Goal: Information Seeking & Learning: Check status

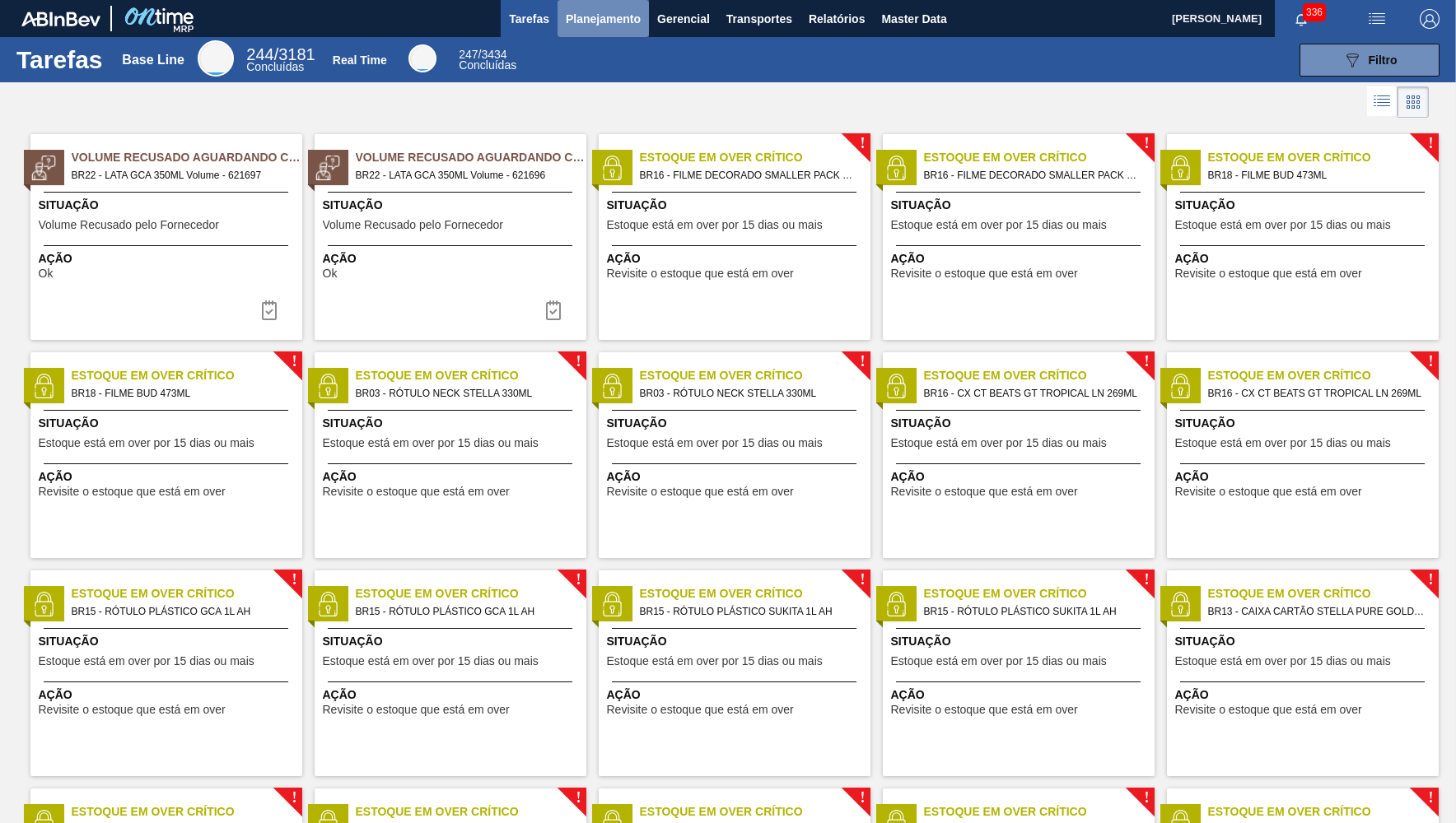
click at [584, 28] on span "Planejamento" at bounding box center [603, 19] width 75 height 19
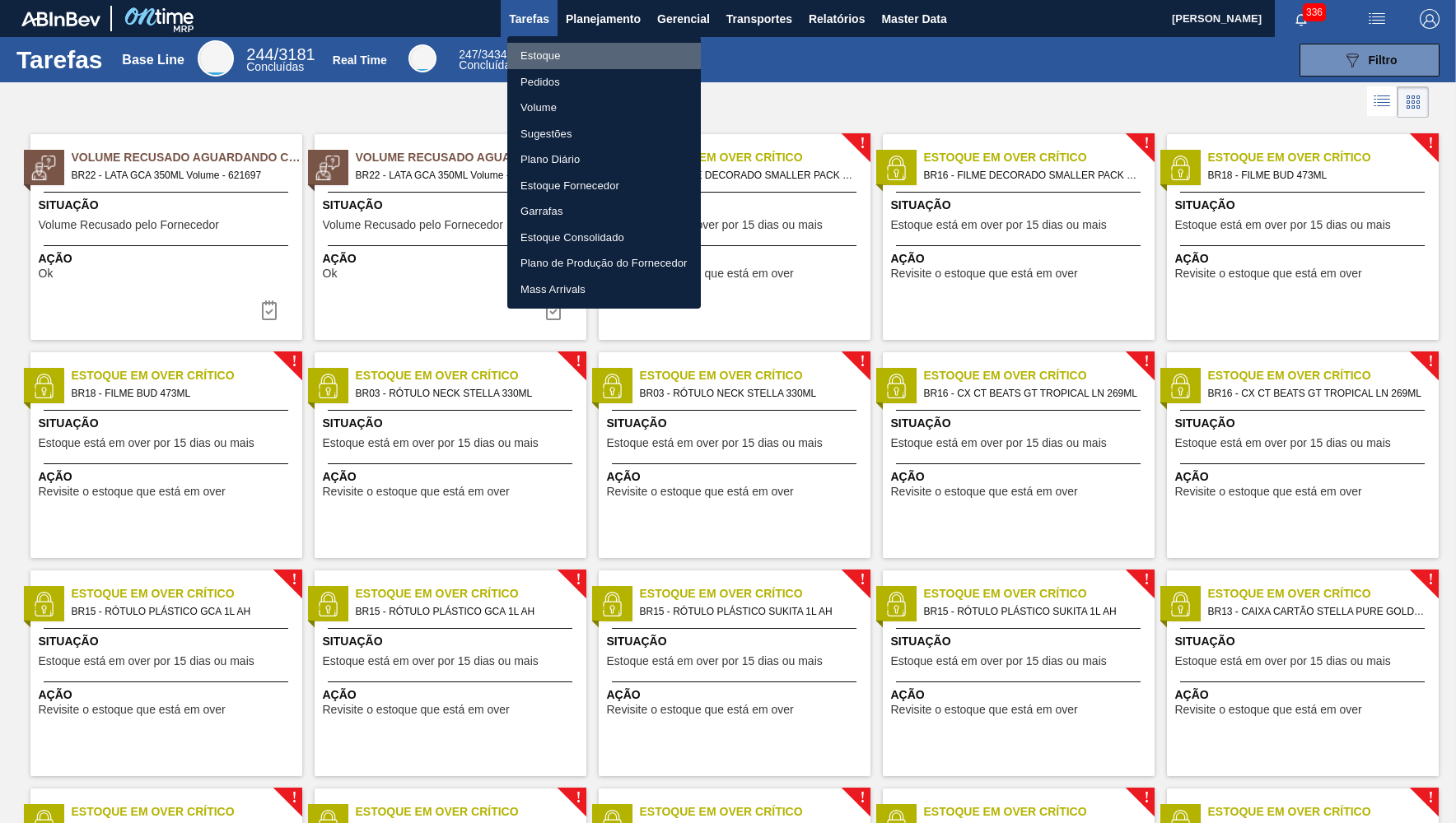
click at [568, 47] on li "Estoque" at bounding box center [604, 56] width 194 height 26
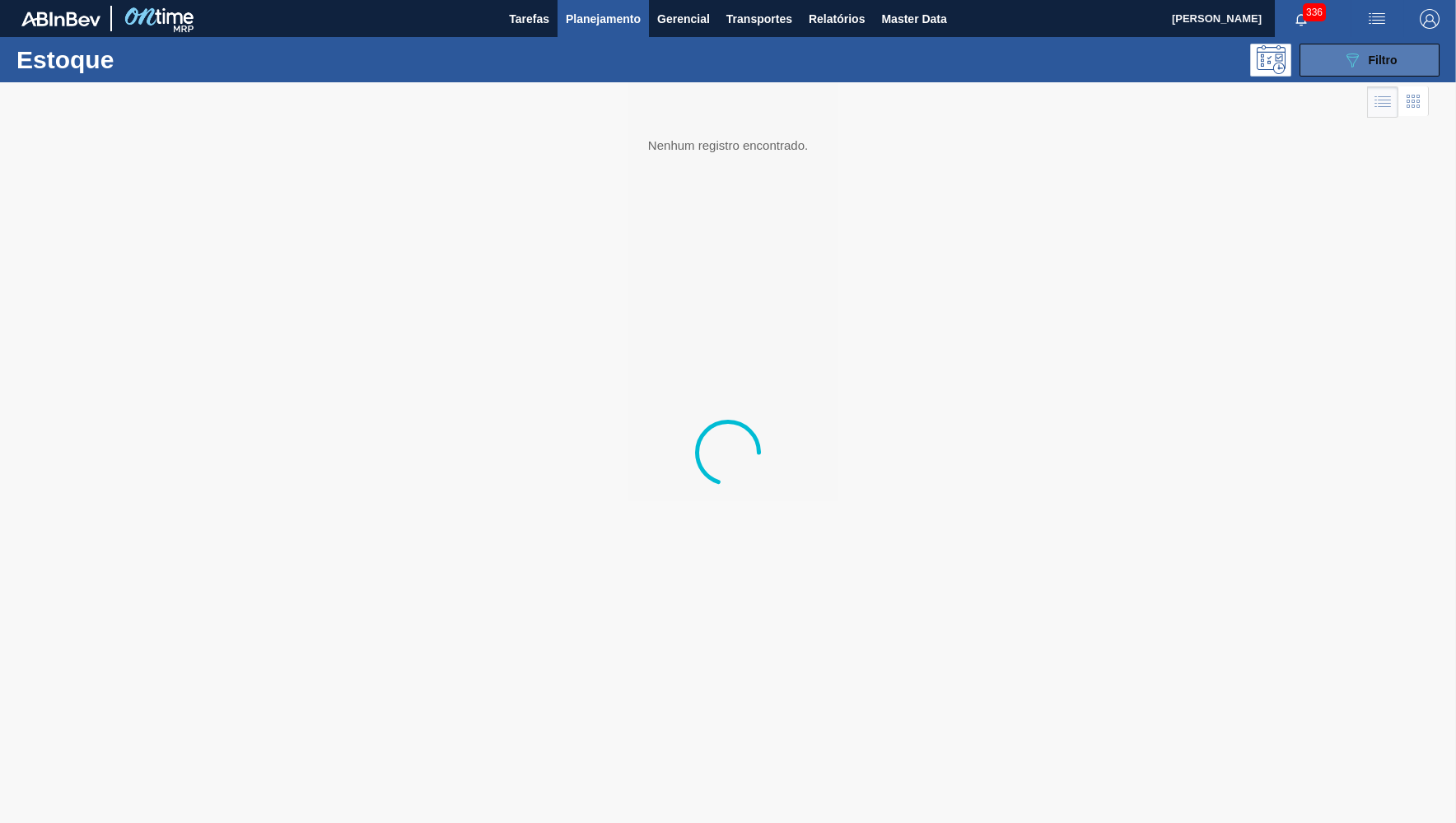
click at [1418, 50] on button "089F7B8B-B2A5-4AFE-B5C0-19BA573D28AC Filtro" at bounding box center [1369, 60] width 140 height 33
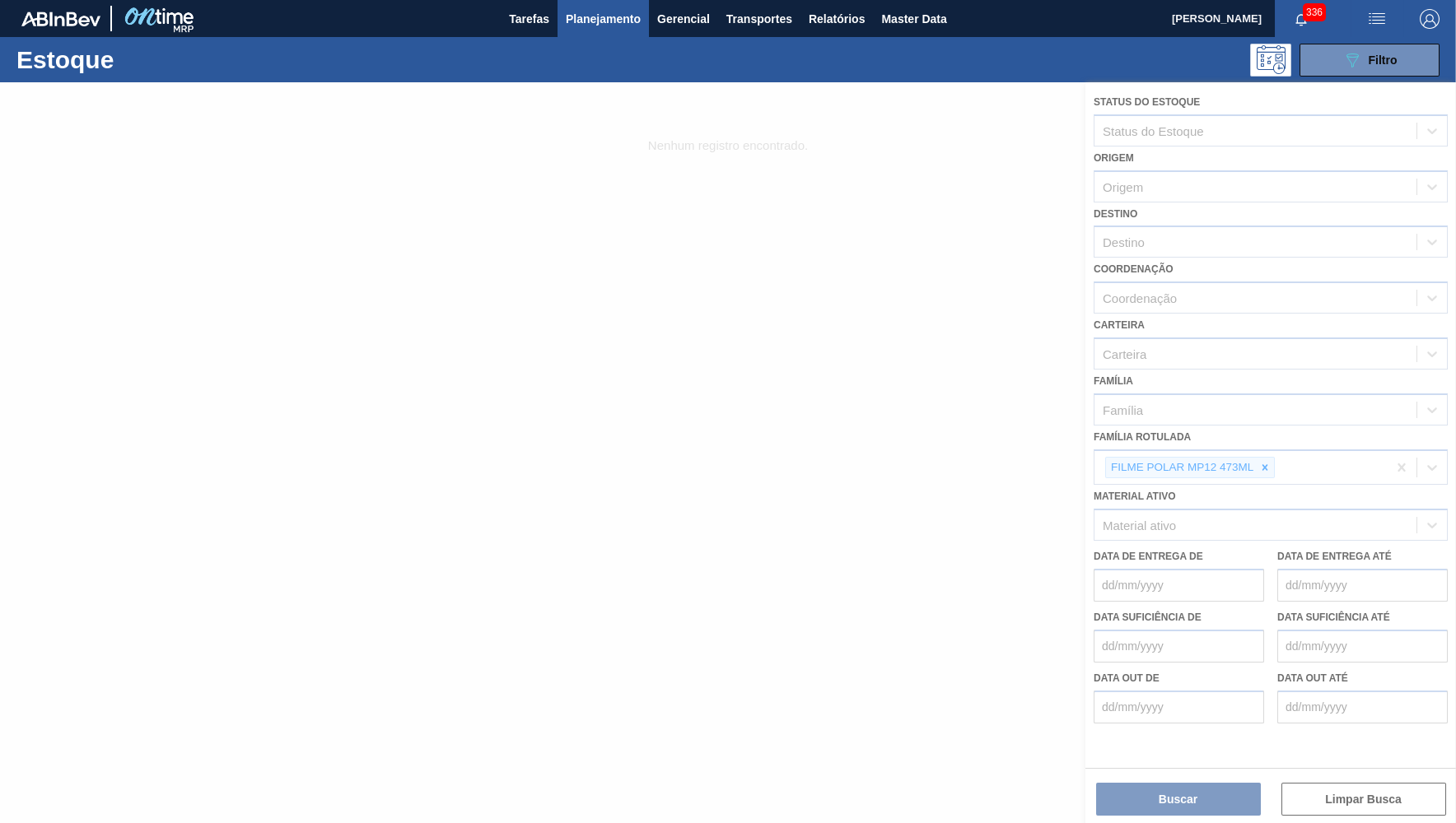
click at [1264, 443] on div at bounding box center [728, 453] width 1456 height 741
click at [1269, 449] on div at bounding box center [728, 453] width 1456 height 741
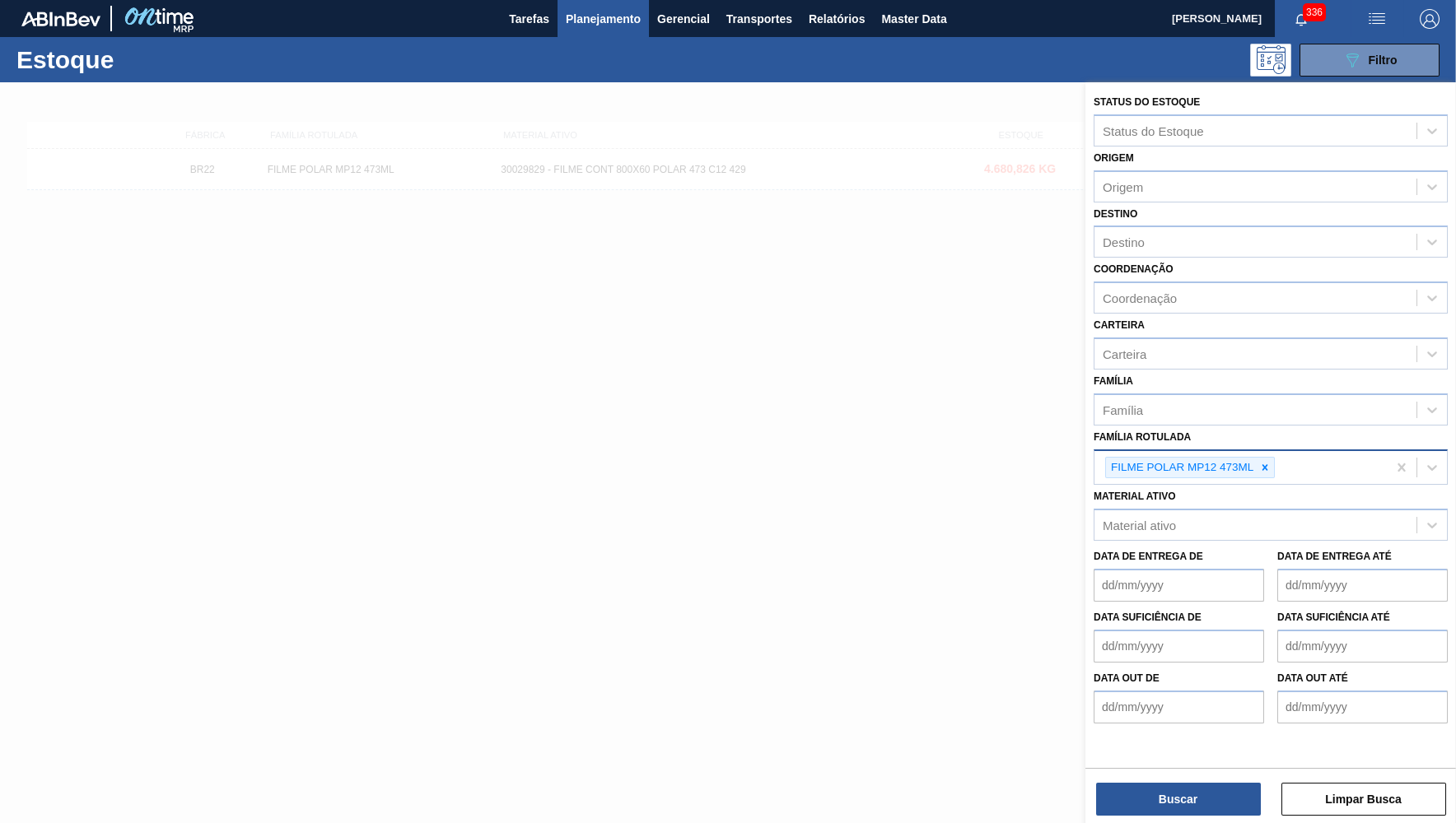
click at [1255, 457] on div "FILME POLAR MP12 473ML" at bounding box center [1181, 468] width 150 height 20
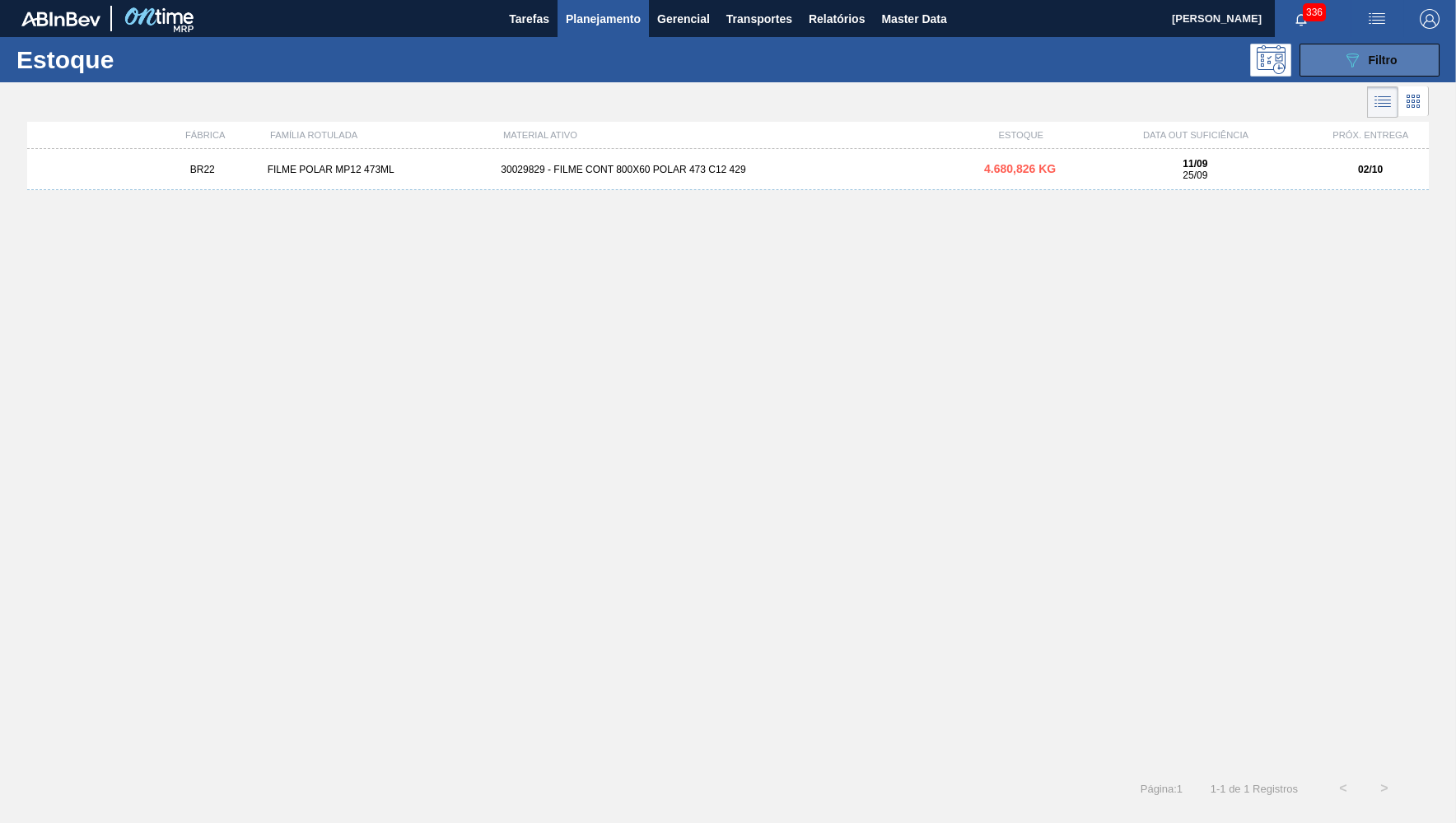
click at [1342, 72] on button "089F7B8B-B2A5-4AFE-B5C0-19BA573D28AC Filtro" at bounding box center [1369, 60] width 140 height 33
click at [1312, 71] on button "089F7B8B-B2A5-4AFE-B5C0-19BA573D28AC Filtro" at bounding box center [1369, 60] width 140 height 33
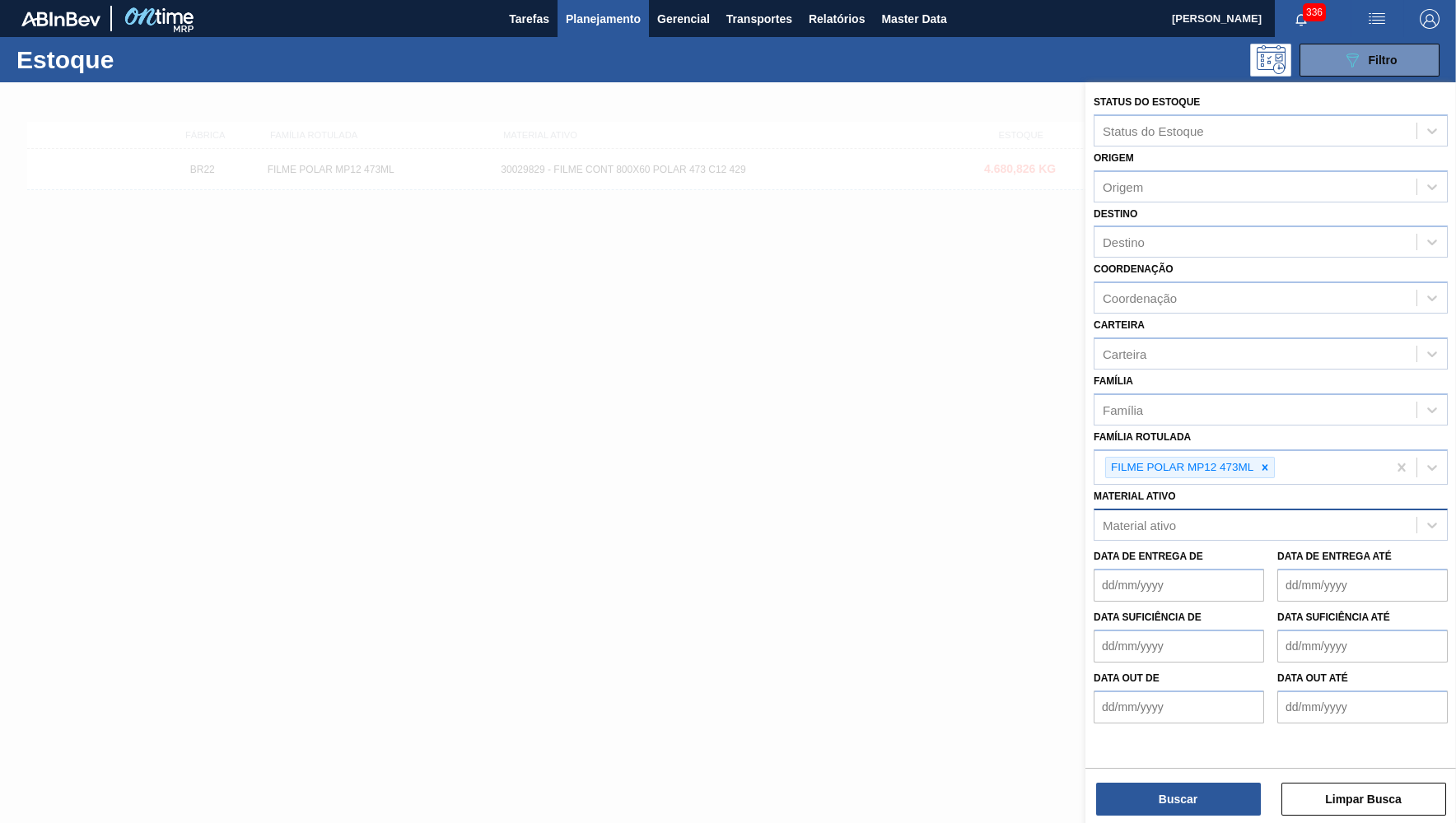
click at [1266, 465] on icon at bounding box center [1265, 468] width 6 height 6
click at [1199, 510] on div "Material ativo" at bounding box center [1256, 522] width 322 height 24
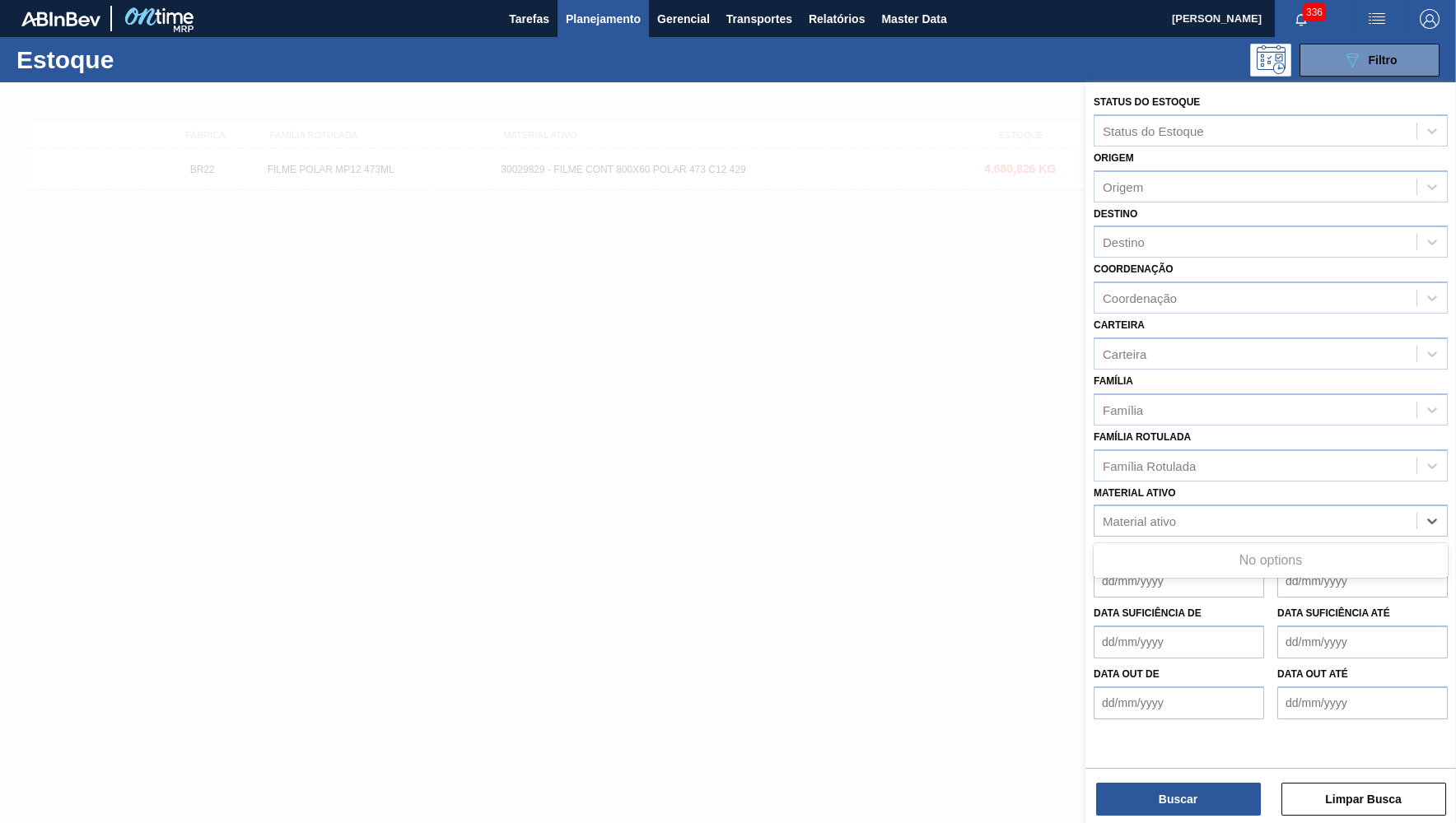
paste ativo "30029828"
type ativo "30029828"
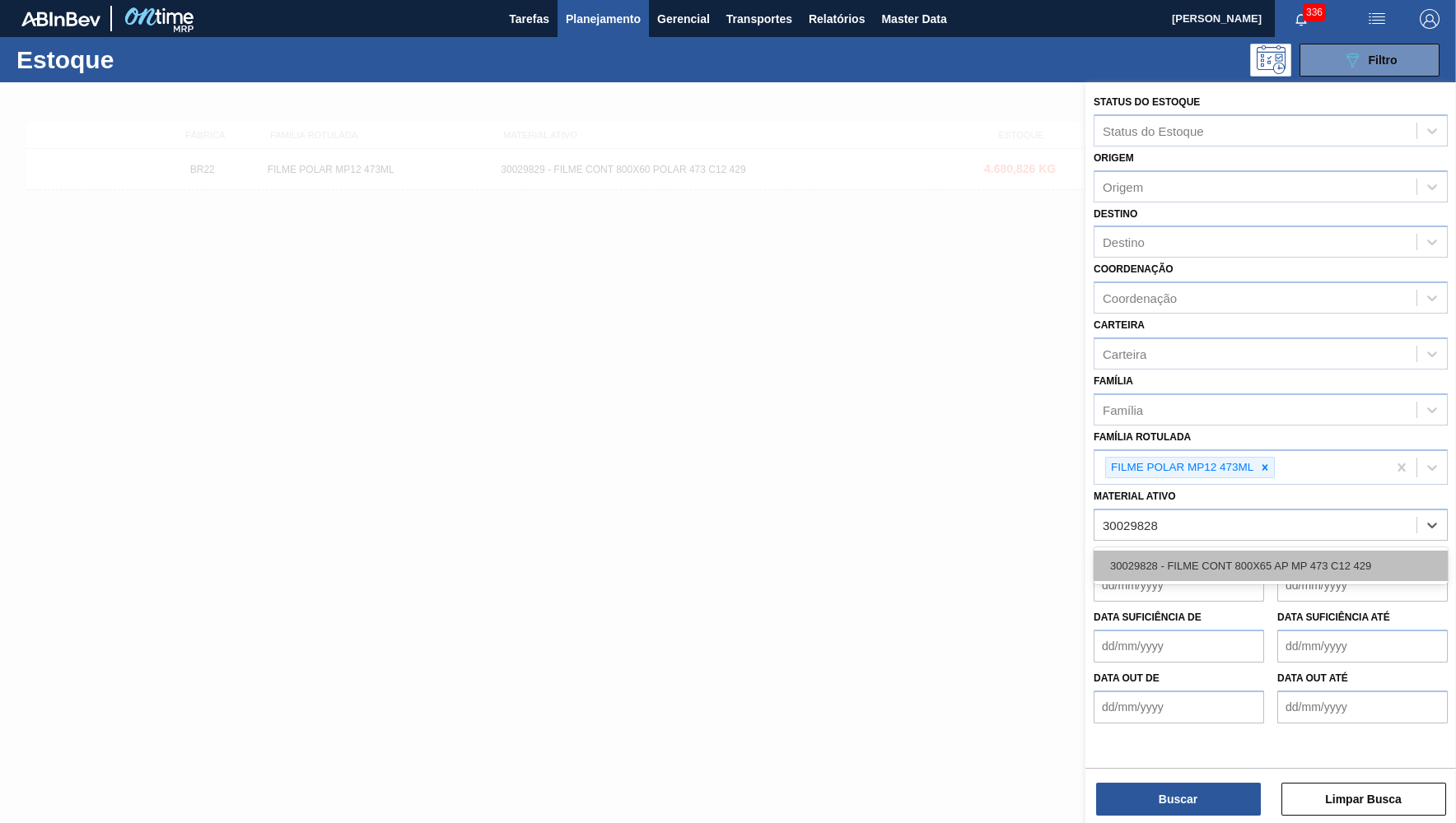
click at [1186, 559] on div "30029828 - FILME CONT 800X65 AP MP 473 C12 429" at bounding box center [1271, 566] width 354 height 31
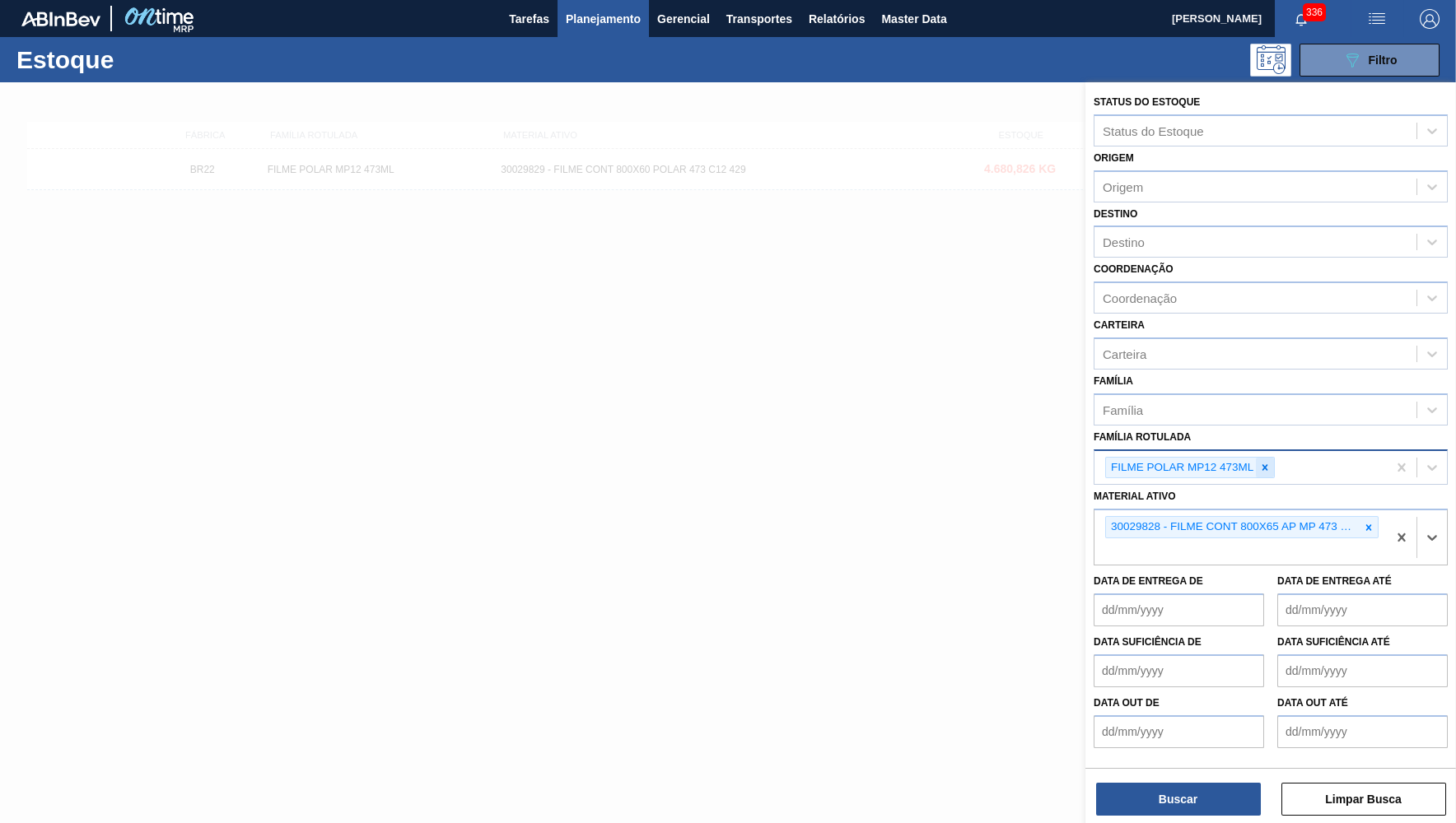
click at [1261, 462] on icon at bounding box center [1265, 468] width 11 height 11
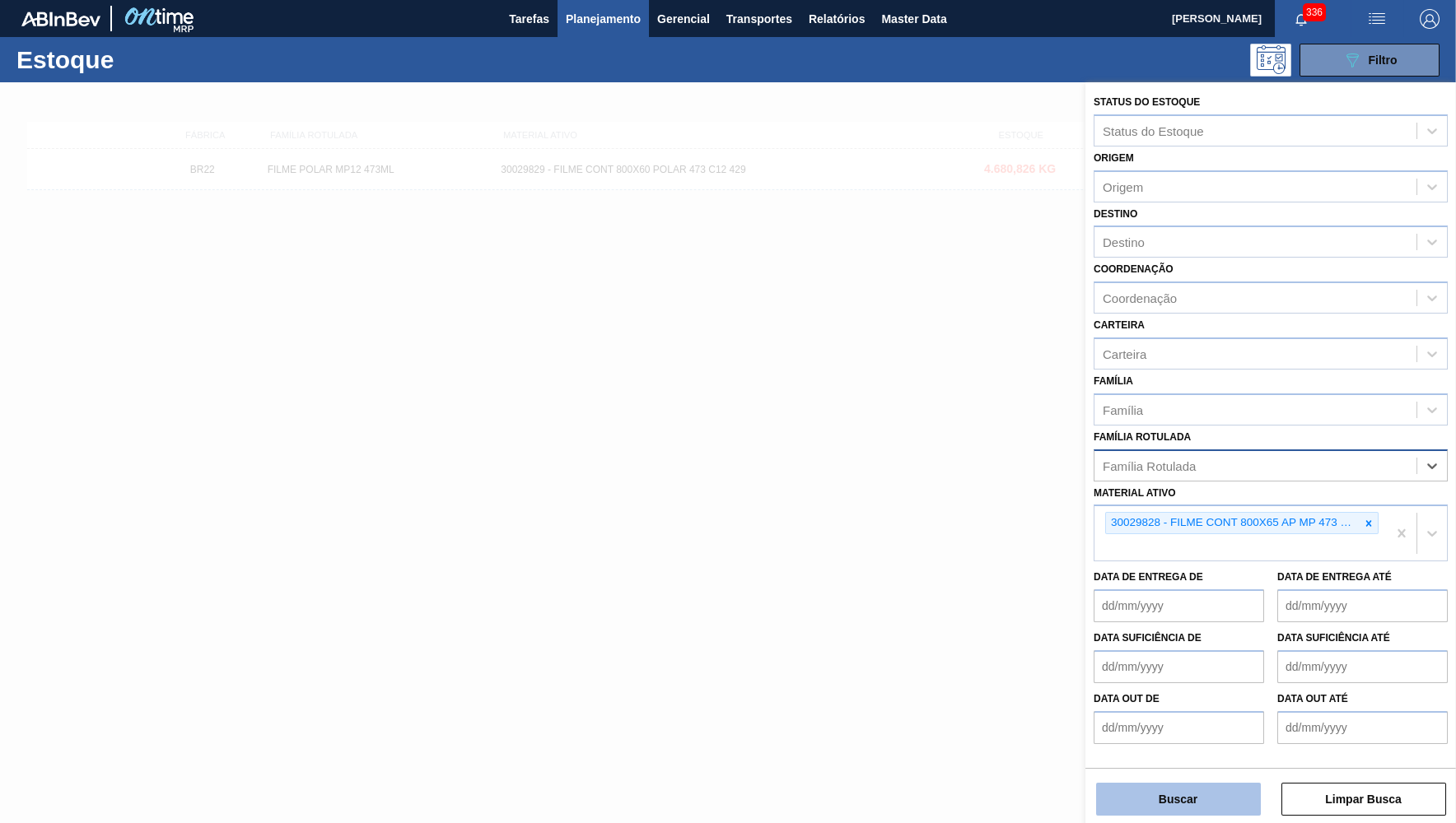
click at [1195, 815] on button "Buscar" at bounding box center [1179, 800] width 165 height 33
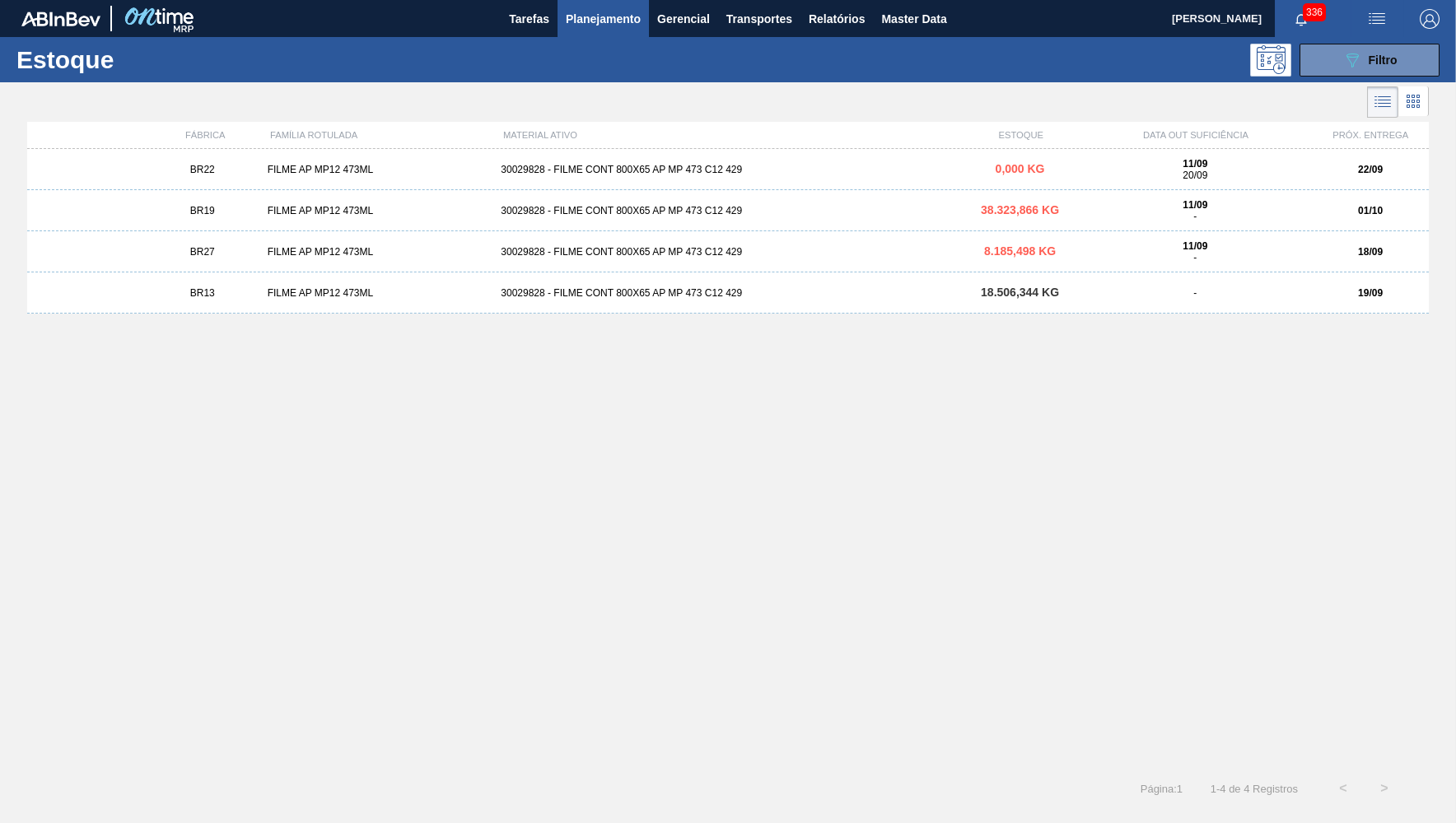
click at [1399, 303] on div "BR13 FILME AP MP12 473ML 30029828 - FILME CONT 800X65 AP MP 473 C12 429 18.506,…" at bounding box center [728, 293] width 1402 height 41
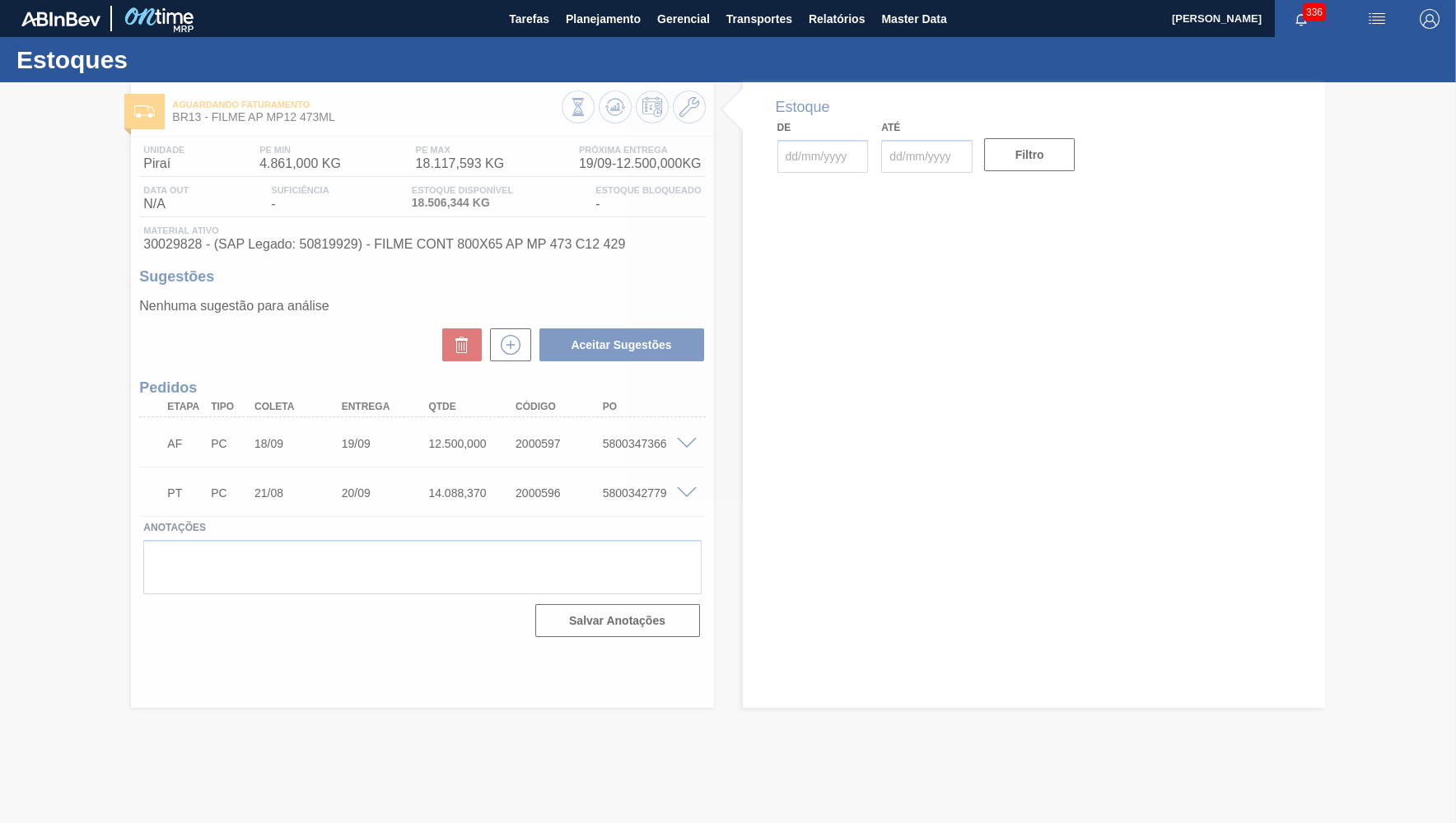
type input "[DATE]"
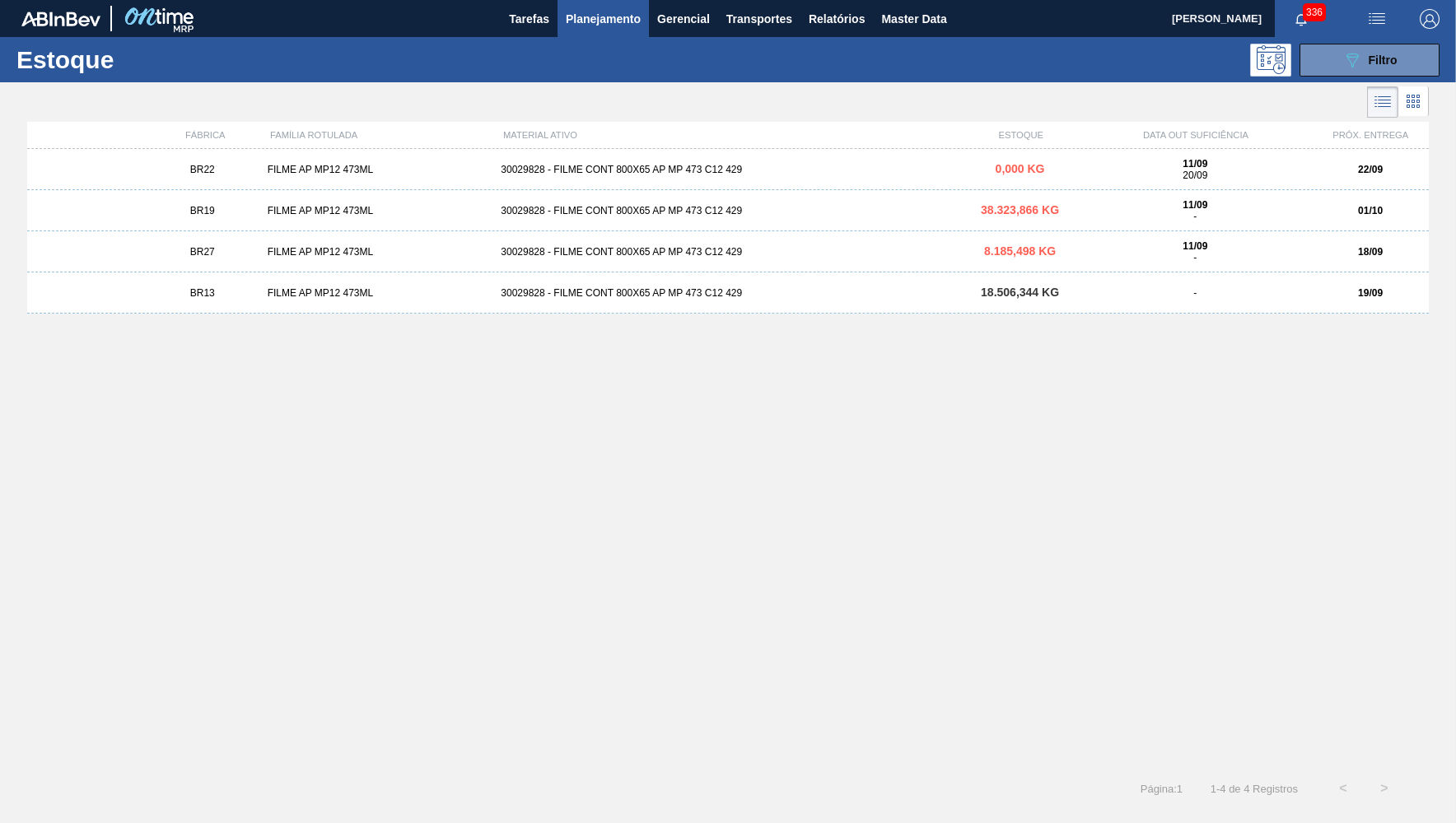
click at [1161, 153] on div "BR22 FILME AP MP12 473ML 30029828 - FILME CONT 800X65 AP MP 473 C12 429 0,000 K…" at bounding box center [728, 169] width 1402 height 41
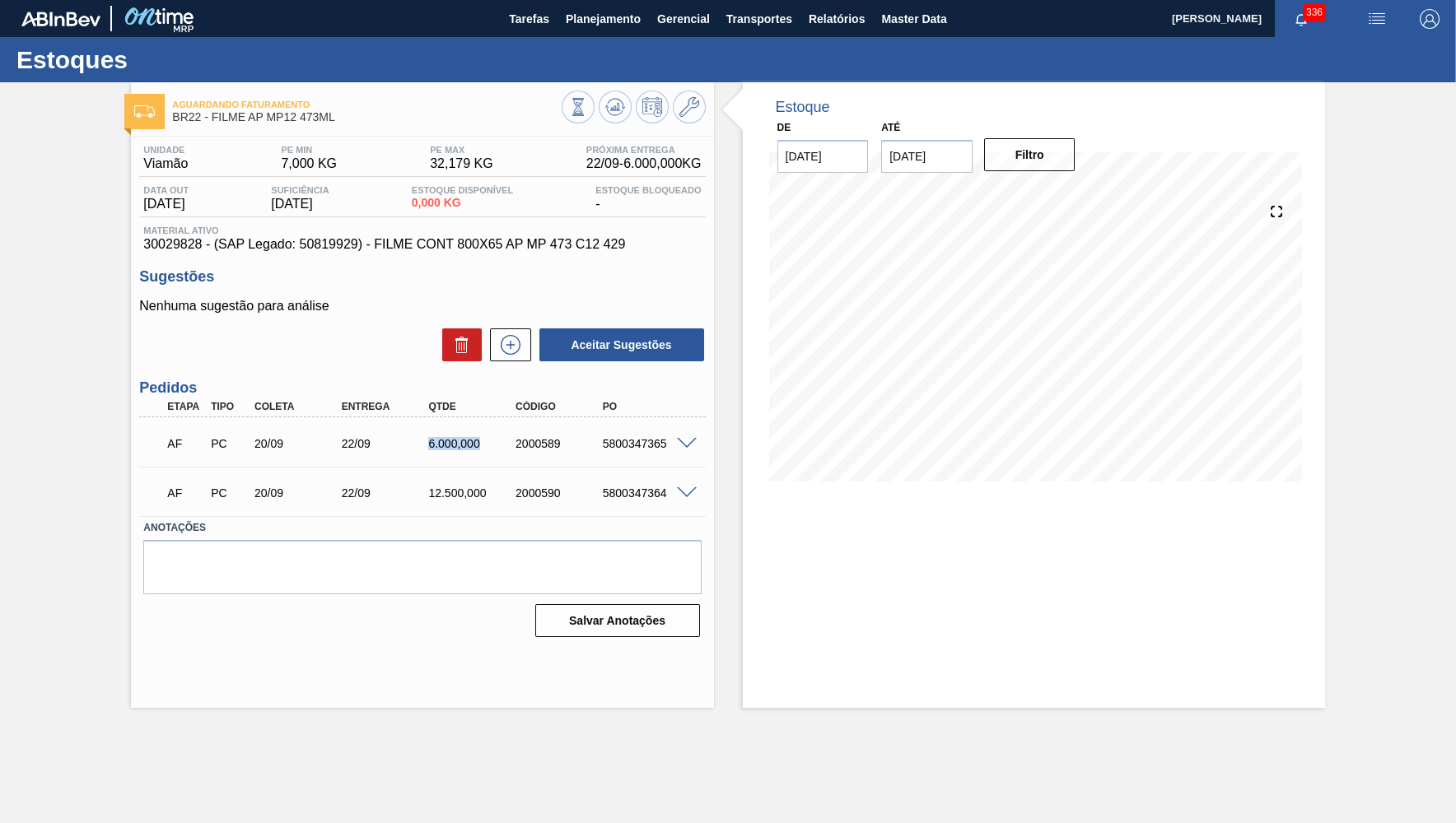
drag, startPoint x: 403, startPoint y: 437, endPoint x: 480, endPoint y: 450, distance: 78.1
click at [480, 450] on div "AF PC 20/09 22/09 6.000,000 2000589 5800347365" at bounding box center [418, 443] width 522 height 33
click at [673, 440] on div at bounding box center [690, 442] width 33 height 12
click at [673, 441] on div at bounding box center [690, 442] width 33 height 12
click at [682, 441] on span at bounding box center [686, 443] width 19 height 12
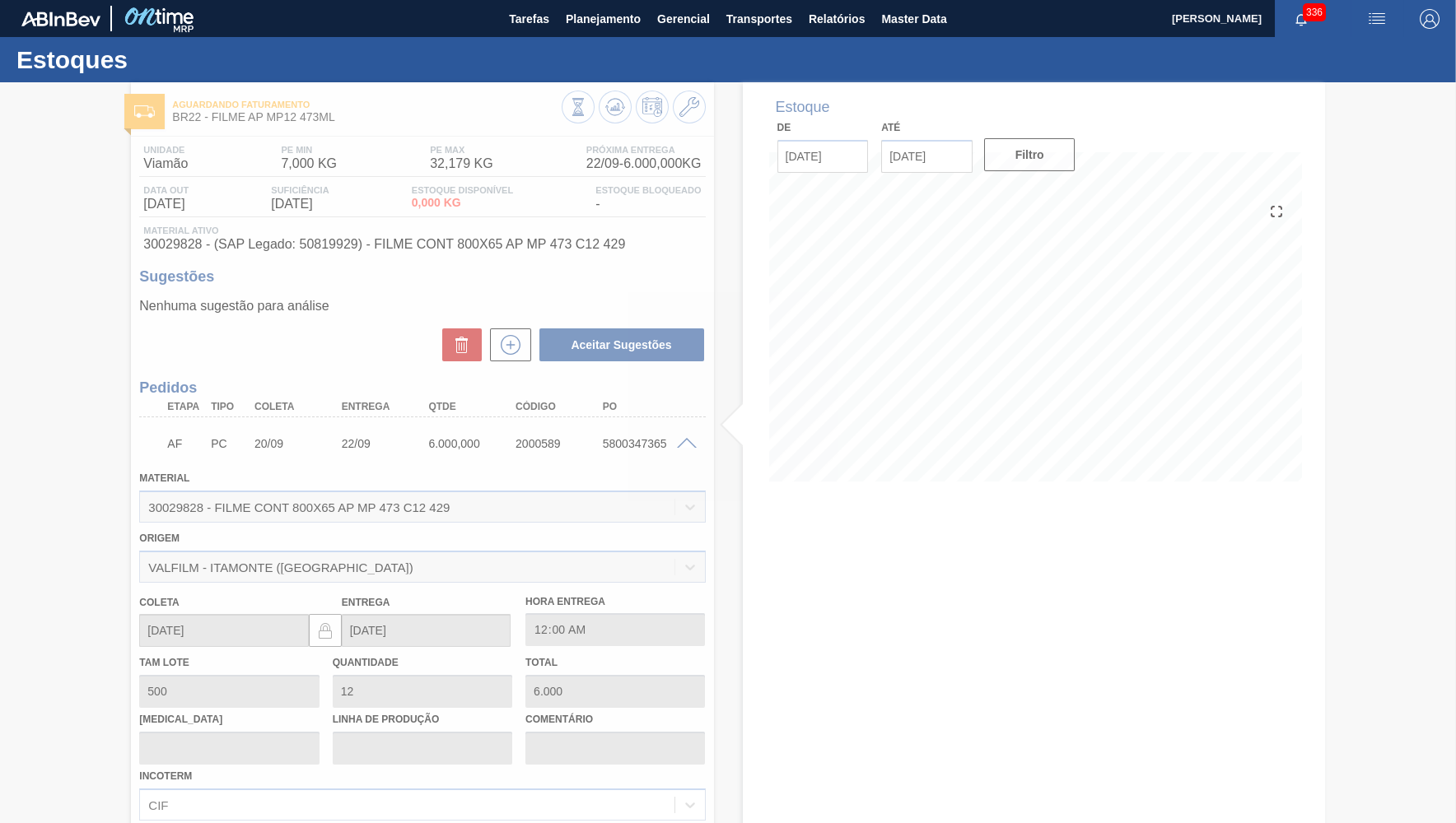
click at [638, 443] on div at bounding box center [728, 453] width 1456 height 741
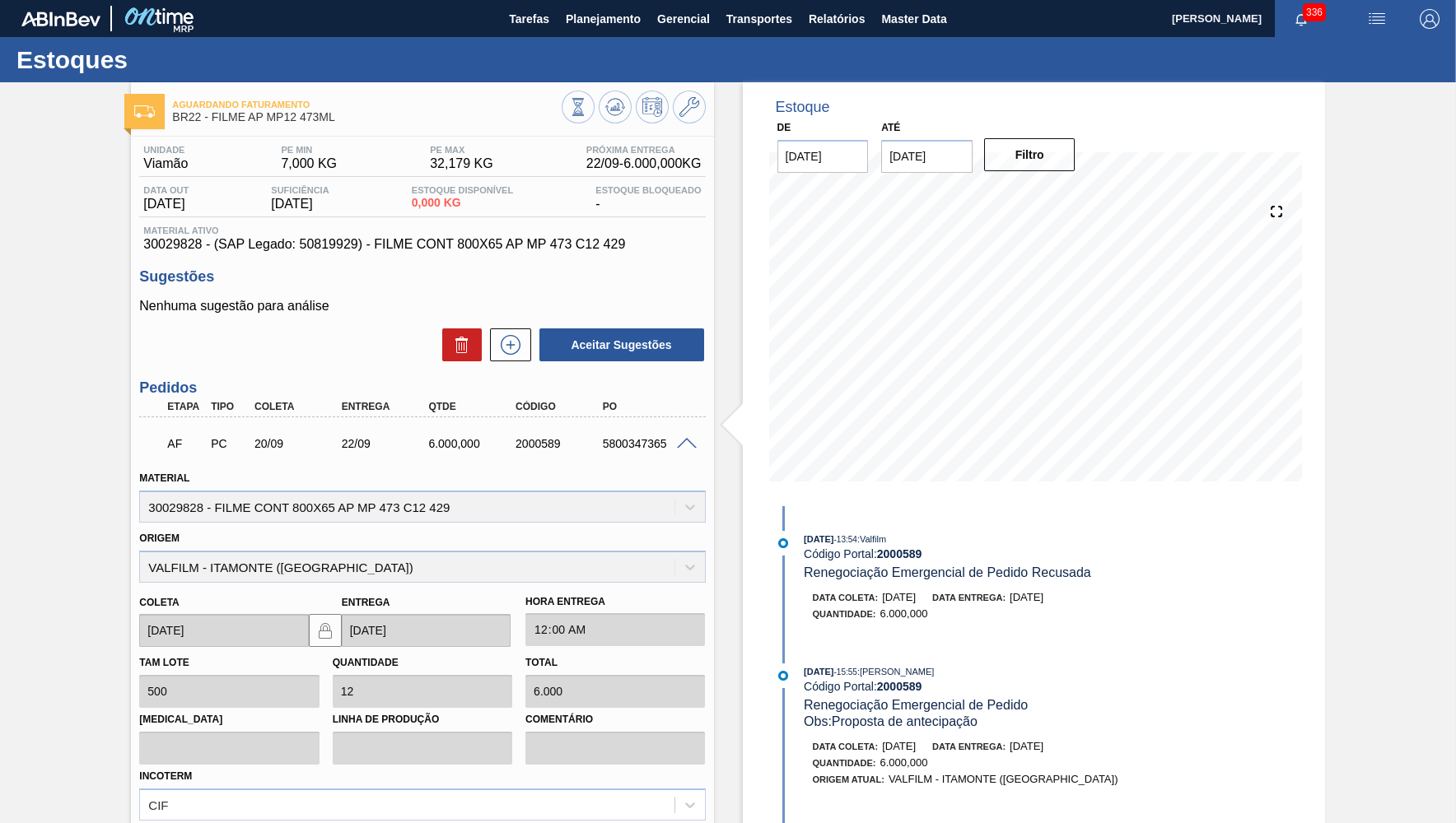
click at [659, 432] on div "AF PC 20/09 22/09 6.000,000 2000589 5800347365" at bounding box center [418, 443] width 522 height 33
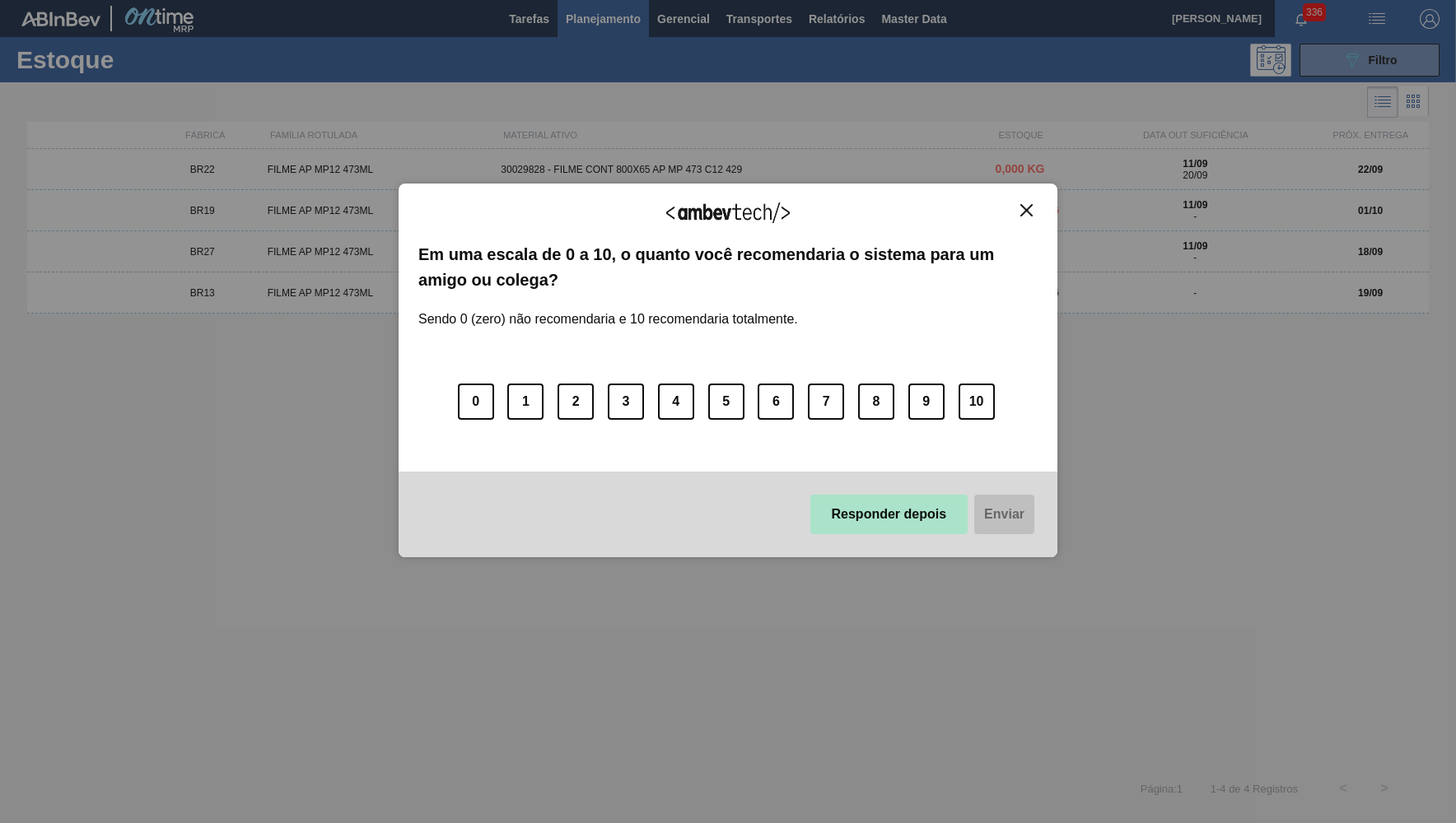
click at [848, 497] on button "Responder depois" at bounding box center [889, 515] width 158 height 40
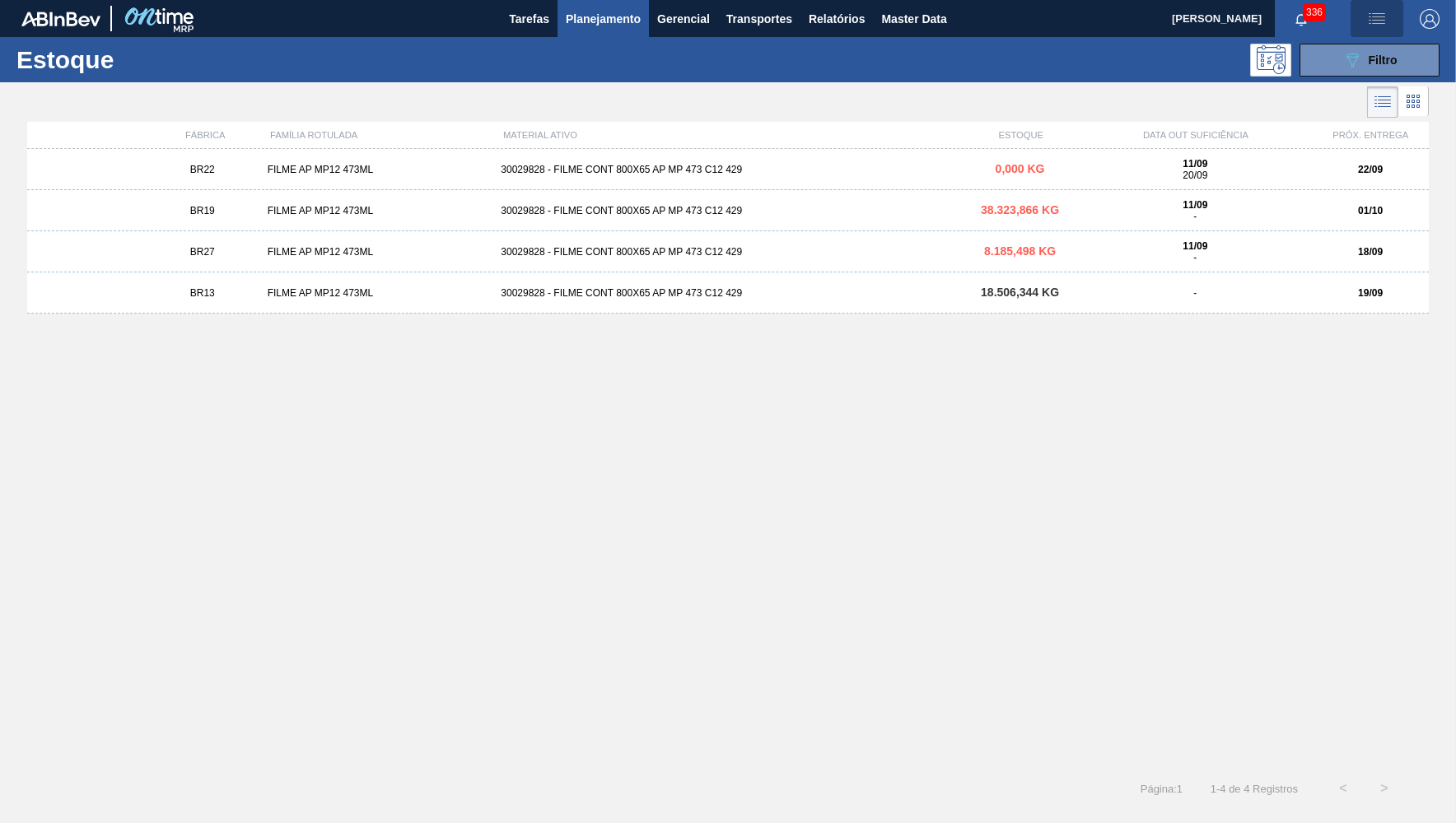
click at [1395, 33] on button "button" at bounding box center [1377, 19] width 53 height 37
drag, startPoint x: 1283, startPoint y: 559, endPoint x: 587, endPoint y: 118, distance: 824.0
click at [1270, 560] on div at bounding box center [728, 411] width 1456 height 823
click at [588, 17] on span "Planejamento" at bounding box center [603, 19] width 75 height 19
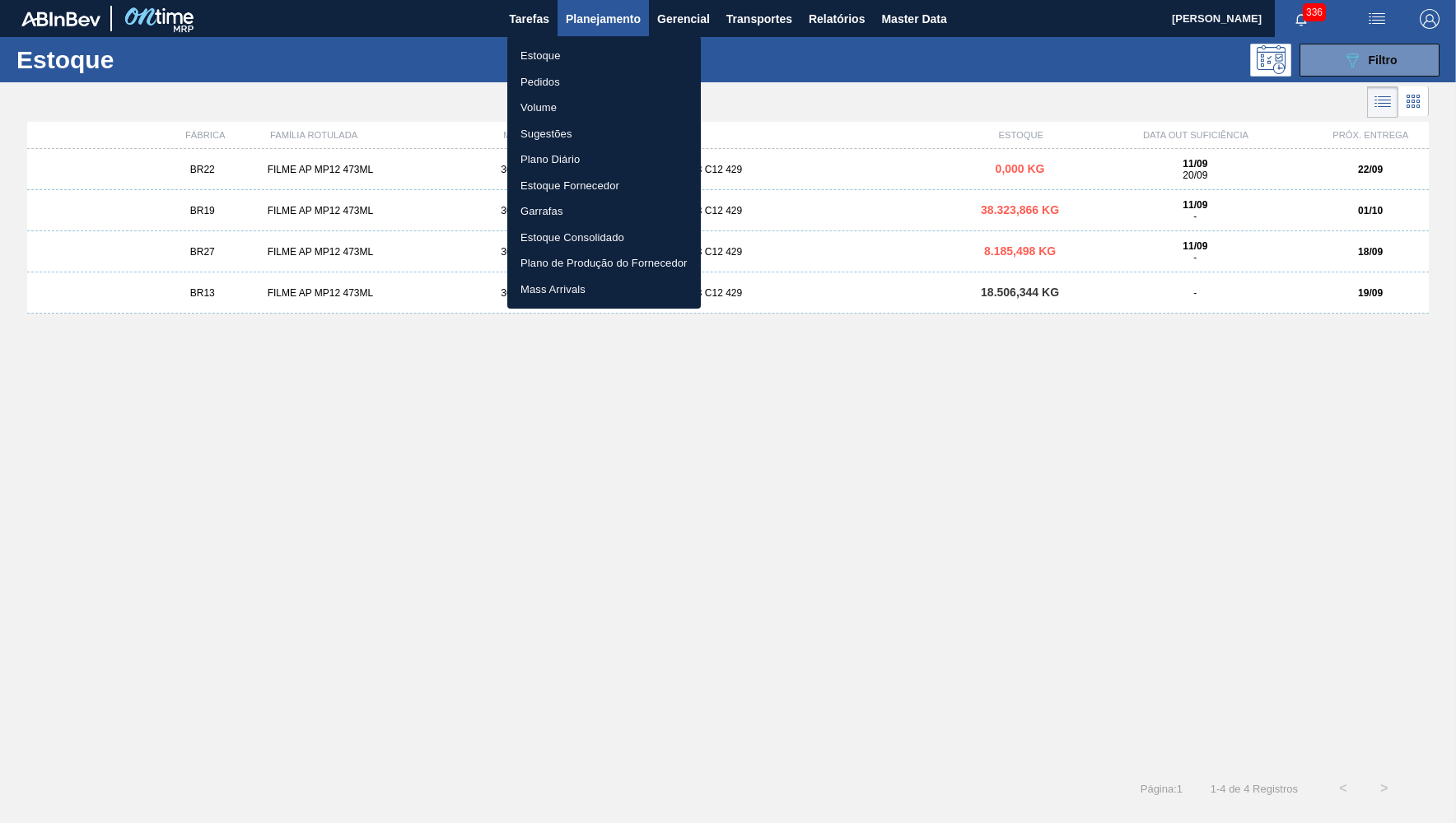
click at [533, 69] on ul "Estoque Pedidos Volume Sugestões Plano Diário Estoque Fornecedor Garrafas Estoq…" at bounding box center [604, 172] width 194 height 272
click at [546, 81] on li "Pedidos" at bounding box center [604, 82] width 194 height 26
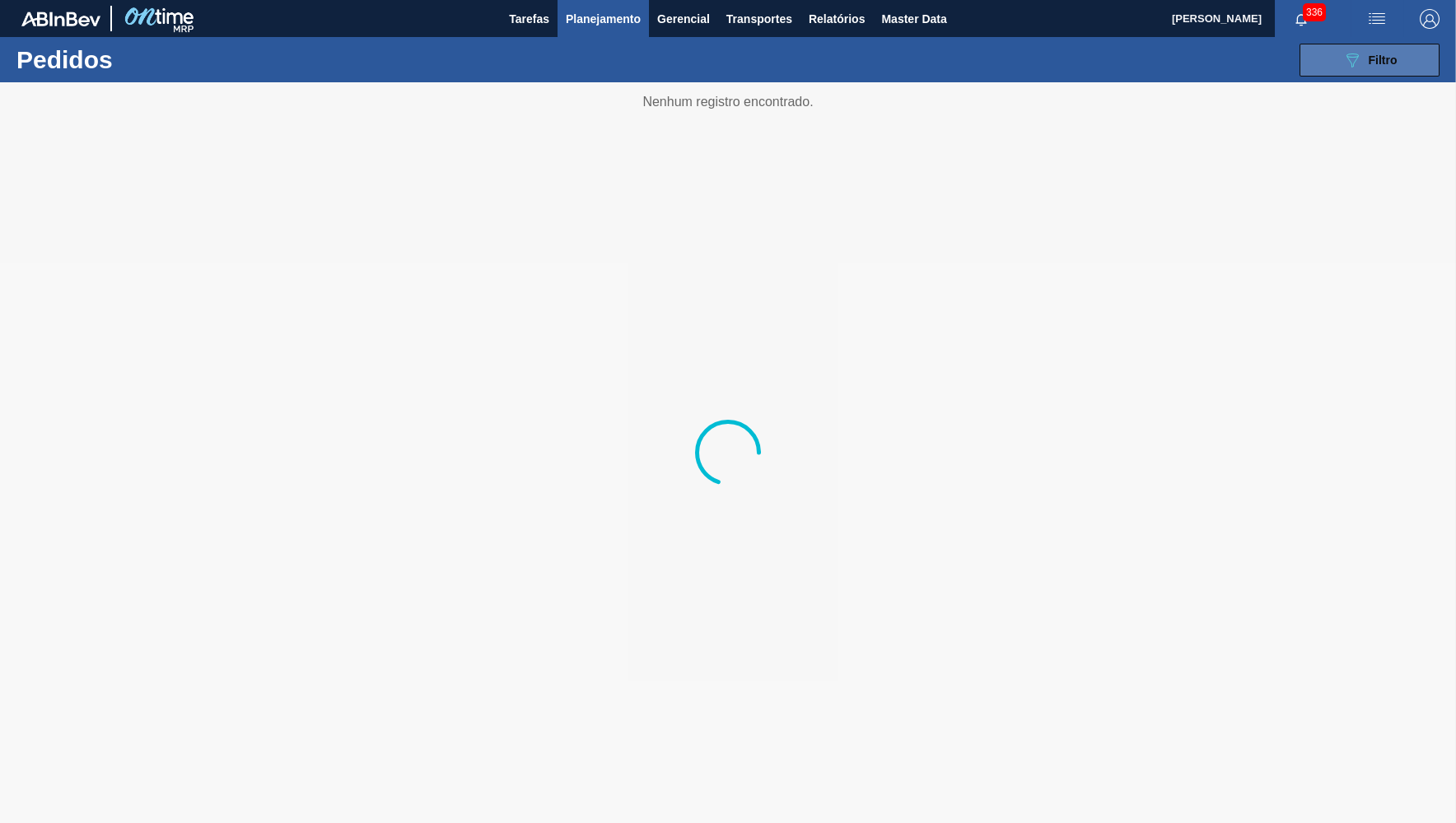
click at [1378, 60] on span "Filtro" at bounding box center [1383, 60] width 29 height 13
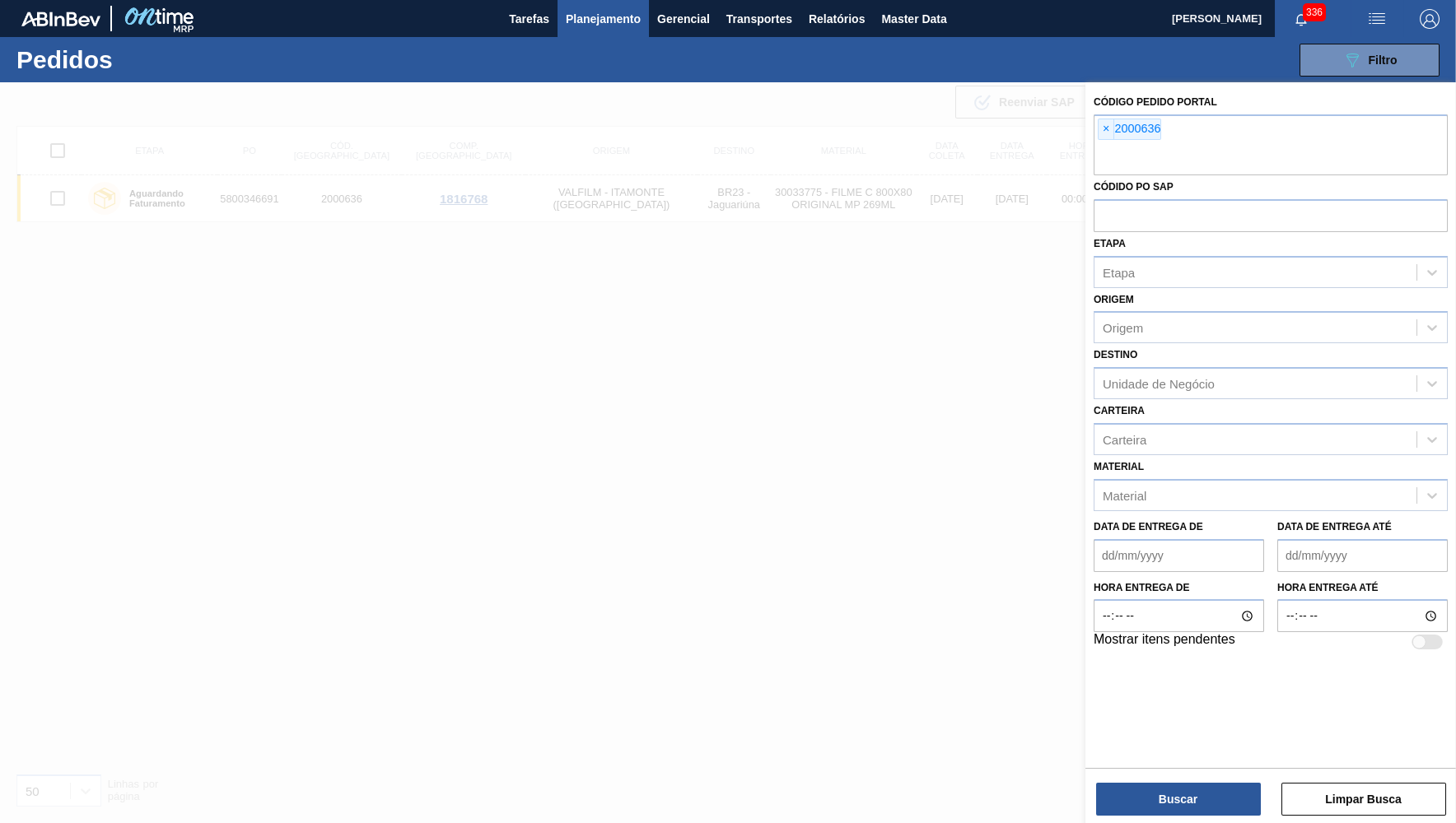
click at [1101, 130] on span "×" at bounding box center [1106, 129] width 16 height 19
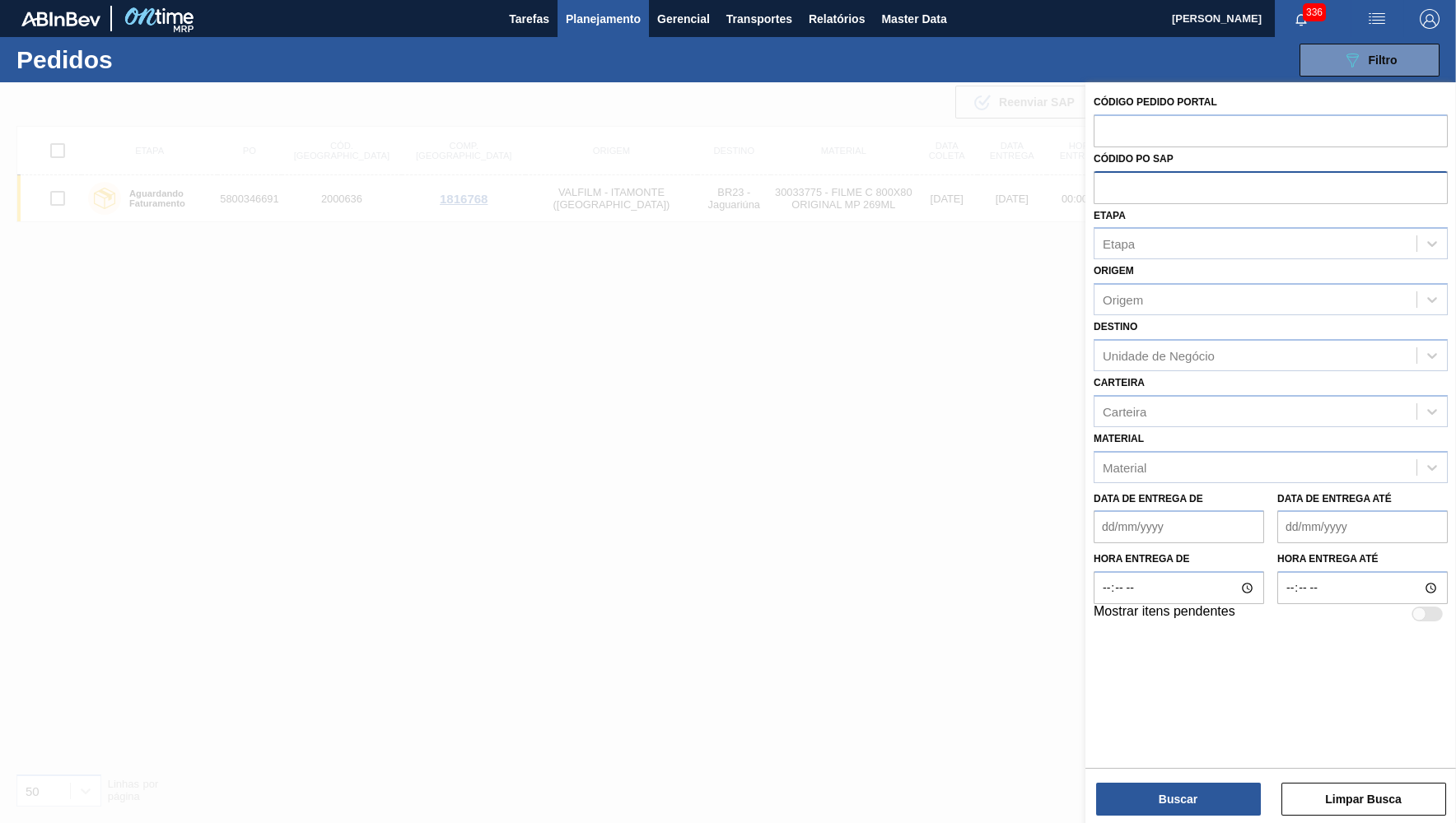
click at [1175, 181] on input "text" at bounding box center [1271, 187] width 354 height 31
paste input "2027735"
type input "2027735"
click at [1128, 145] on div at bounding box center [1271, 131] width 354 height 33
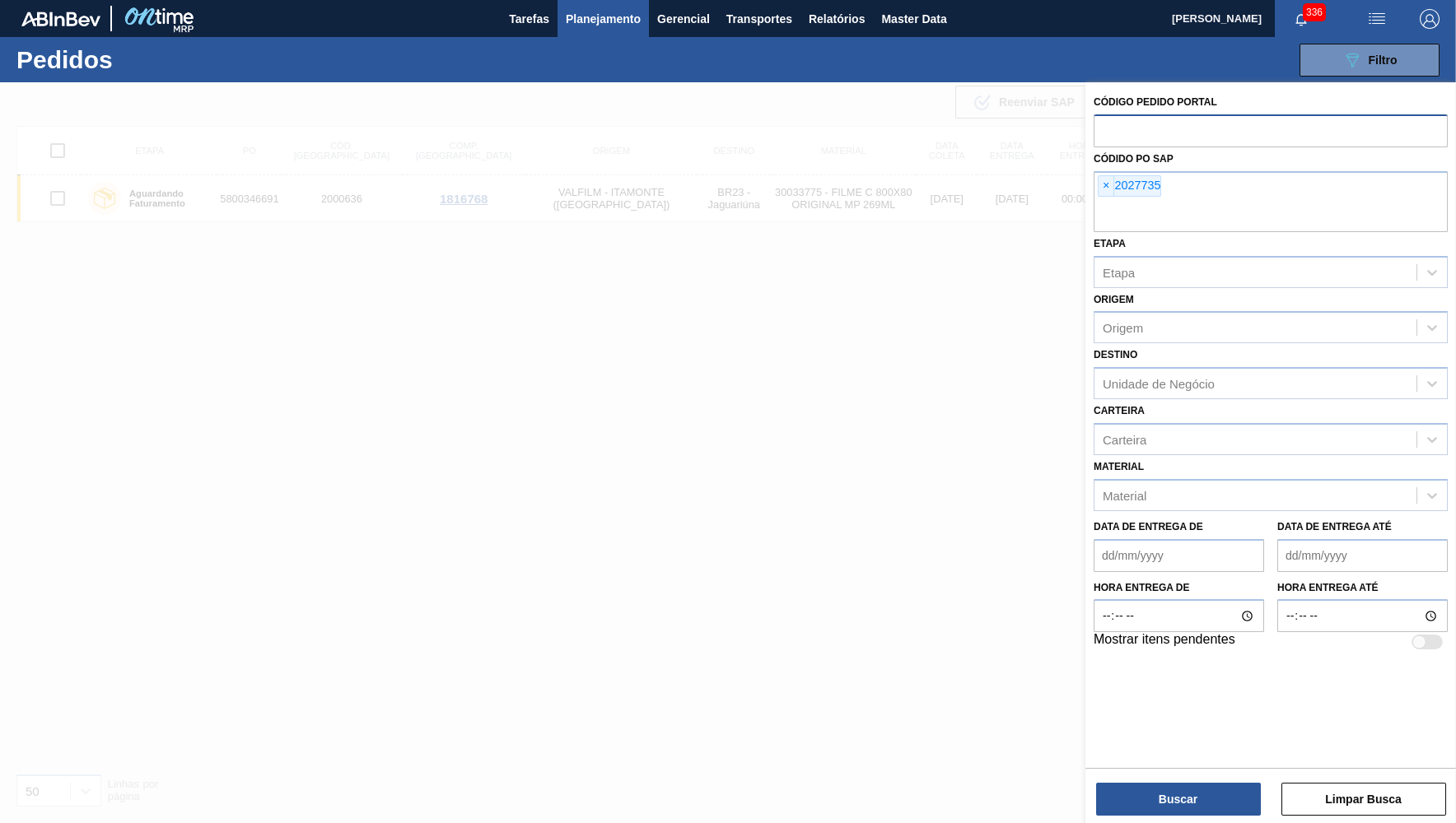
click at [1120, 126] on input "text" at bounding box center [1271, 131] width 354 height 31
paste input "2027735"
type input "2027735"
click at [1104, 181] on div "Códido PO SAP × 2027735" at bounding box center [1271, 190] width 354 height 85
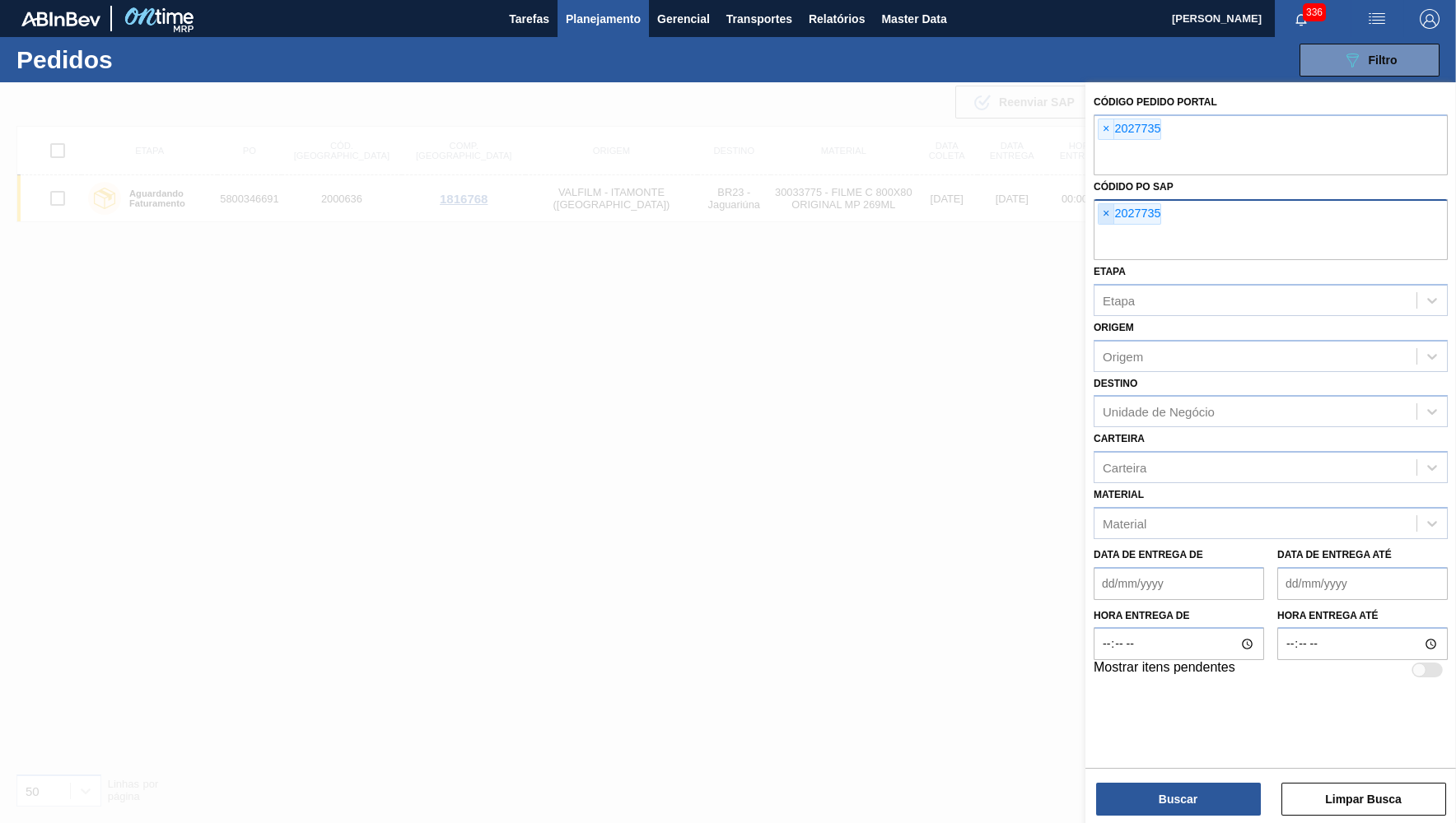
click at [1104, 205] on span "×" at bounding box center [1106, 214] width 16 height 19
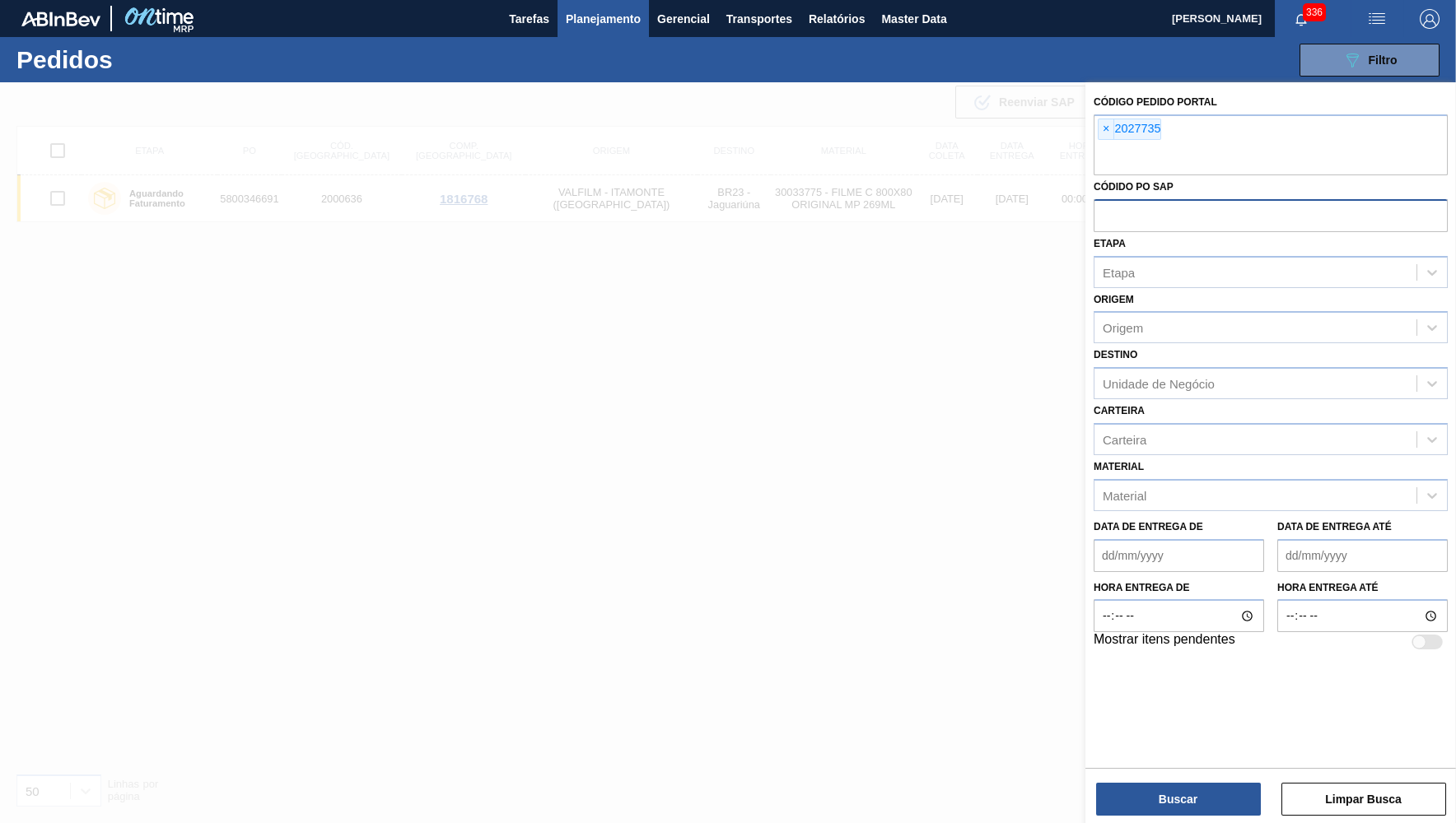
click at [1158, 783] on div "Buscar Limpar Busca" at bounding box center [1271, 792] width 370 height 46
click at [1174, 815] on button "Buscar" at bounding box center [1179, 800] width 165 height 33
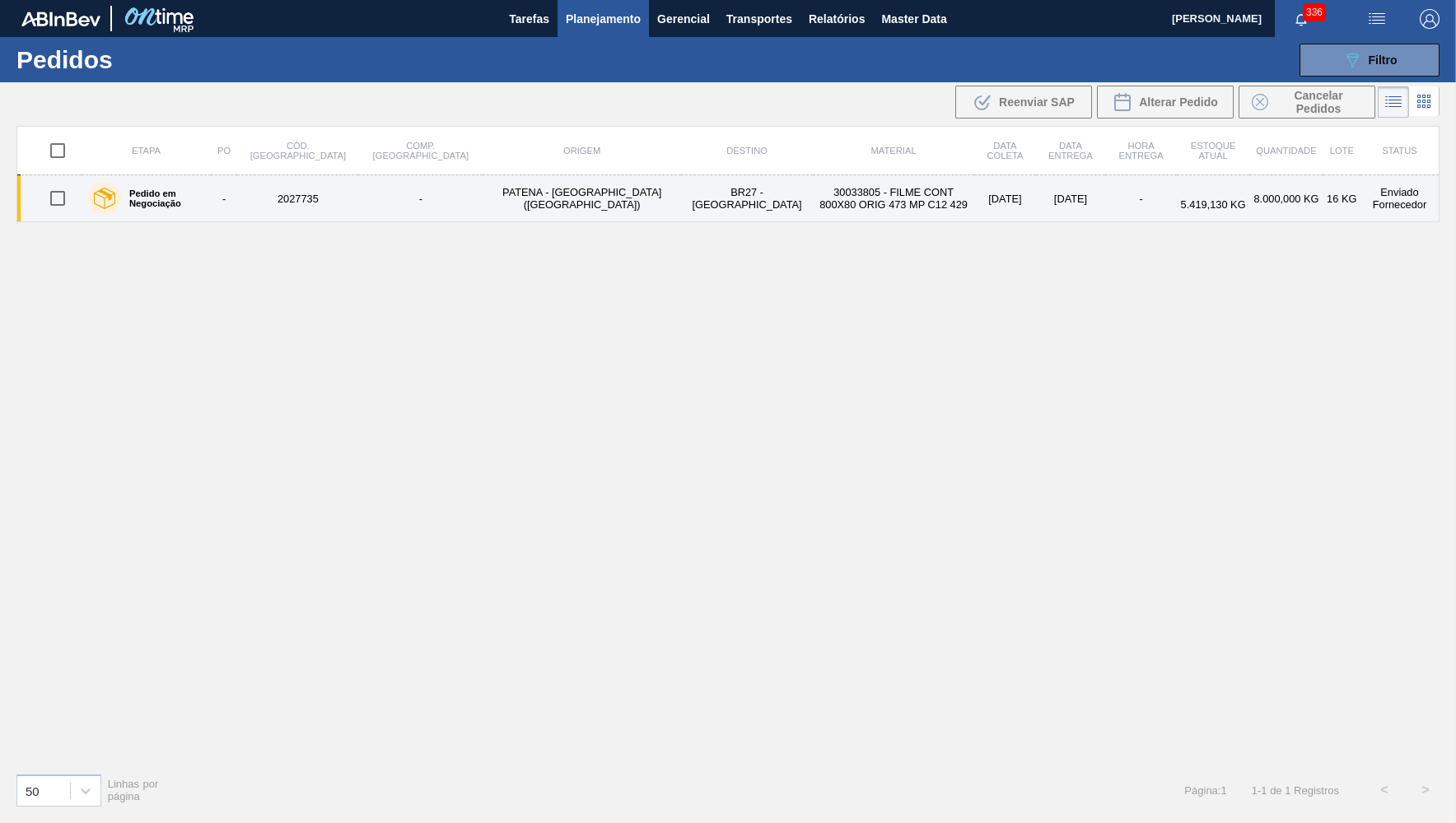
click at [376, 212] on td "-" at bounding box center [420, 198] width 124 height 47
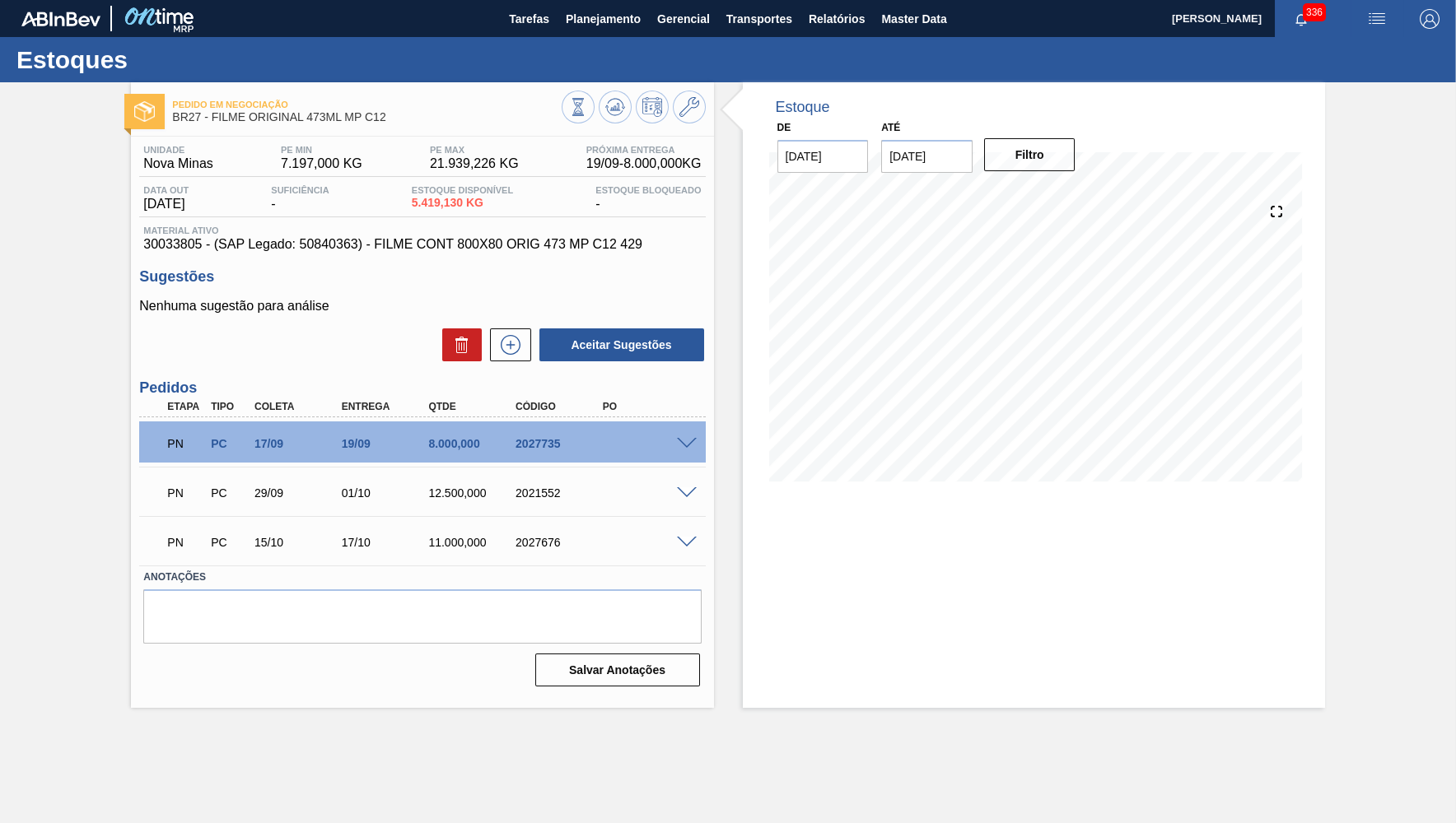
click at [688, 449] on span at bounding box center [686, 443] width 19 height 12
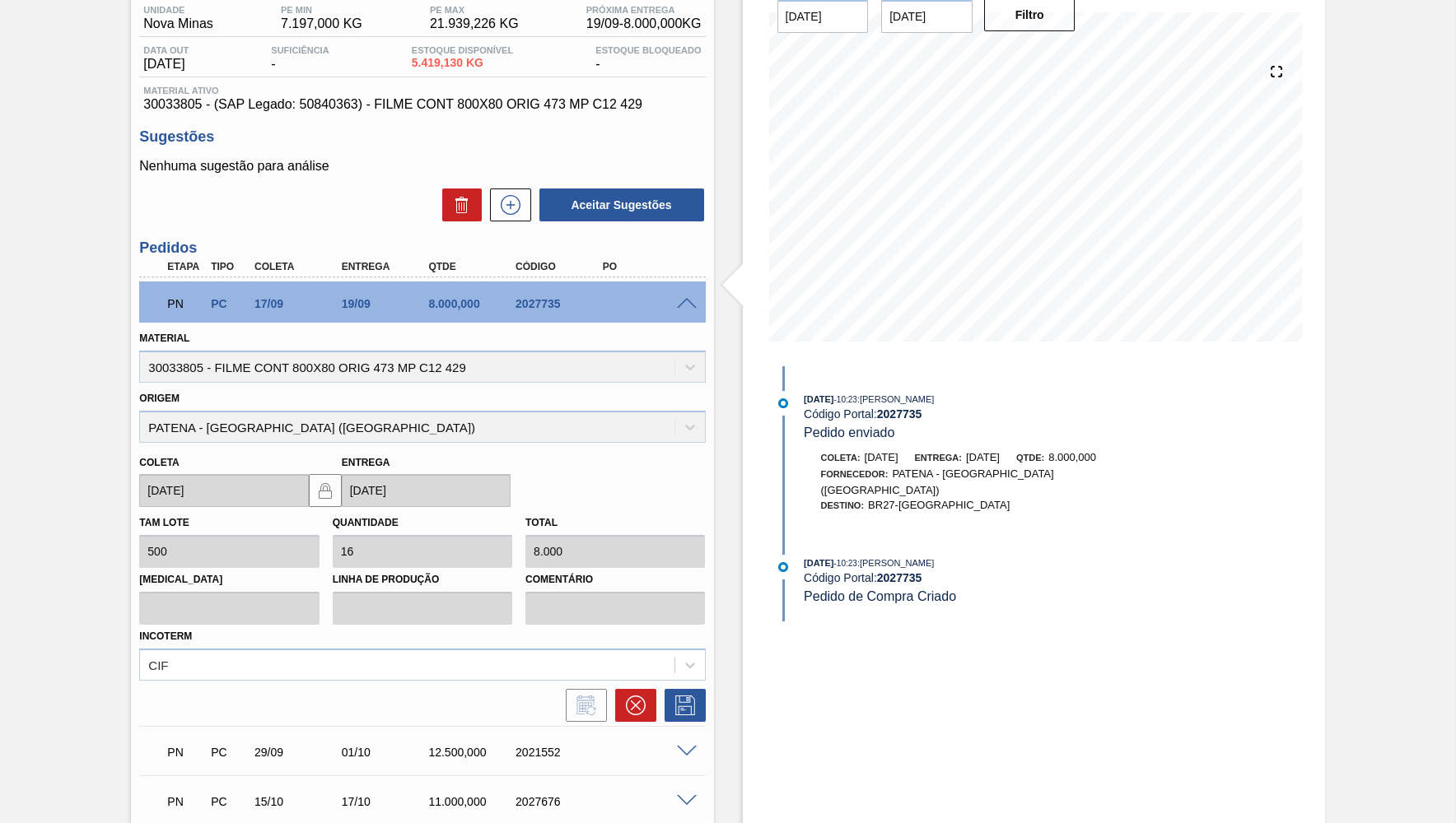
scroll to position [241, 0]
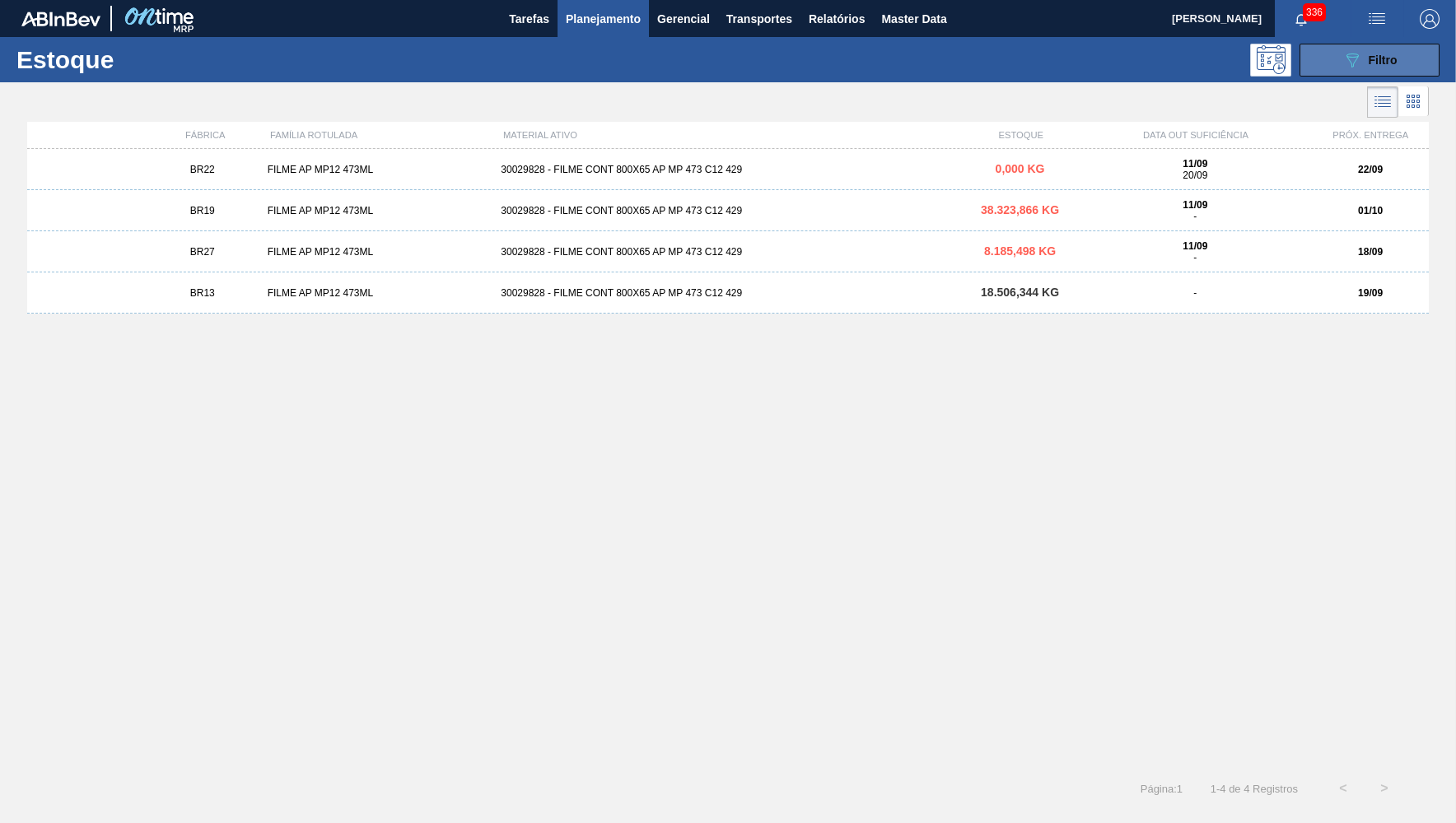
click at [1344, 62] on icon "089F7B8B-B2A5-4AFE-B5C0-19BA573D28AC" at bounding box center [1352, 59] width 19 height 19
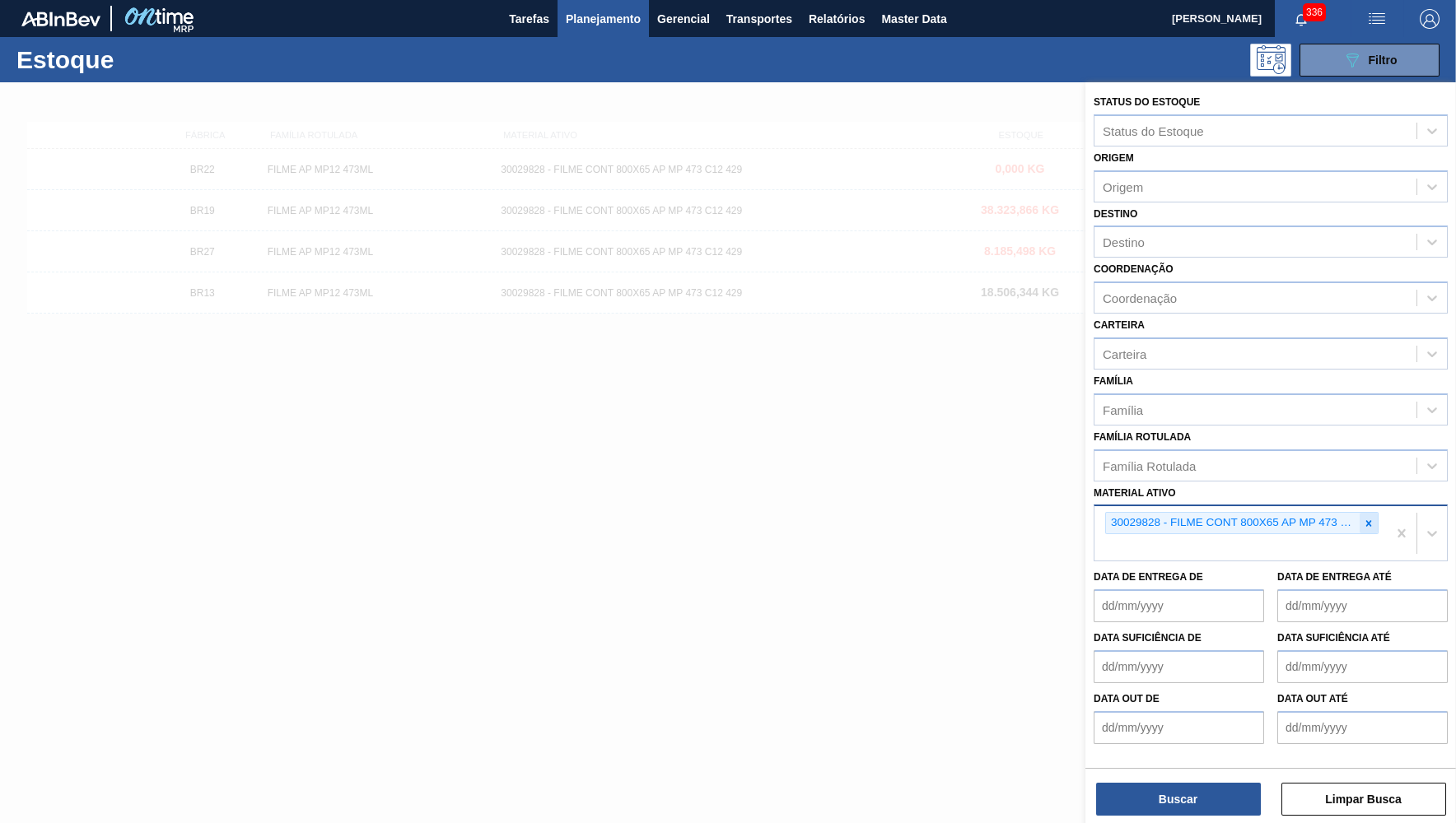
click at [1363, 513] on div at bounding box center [1369, 523] width 19 height 20
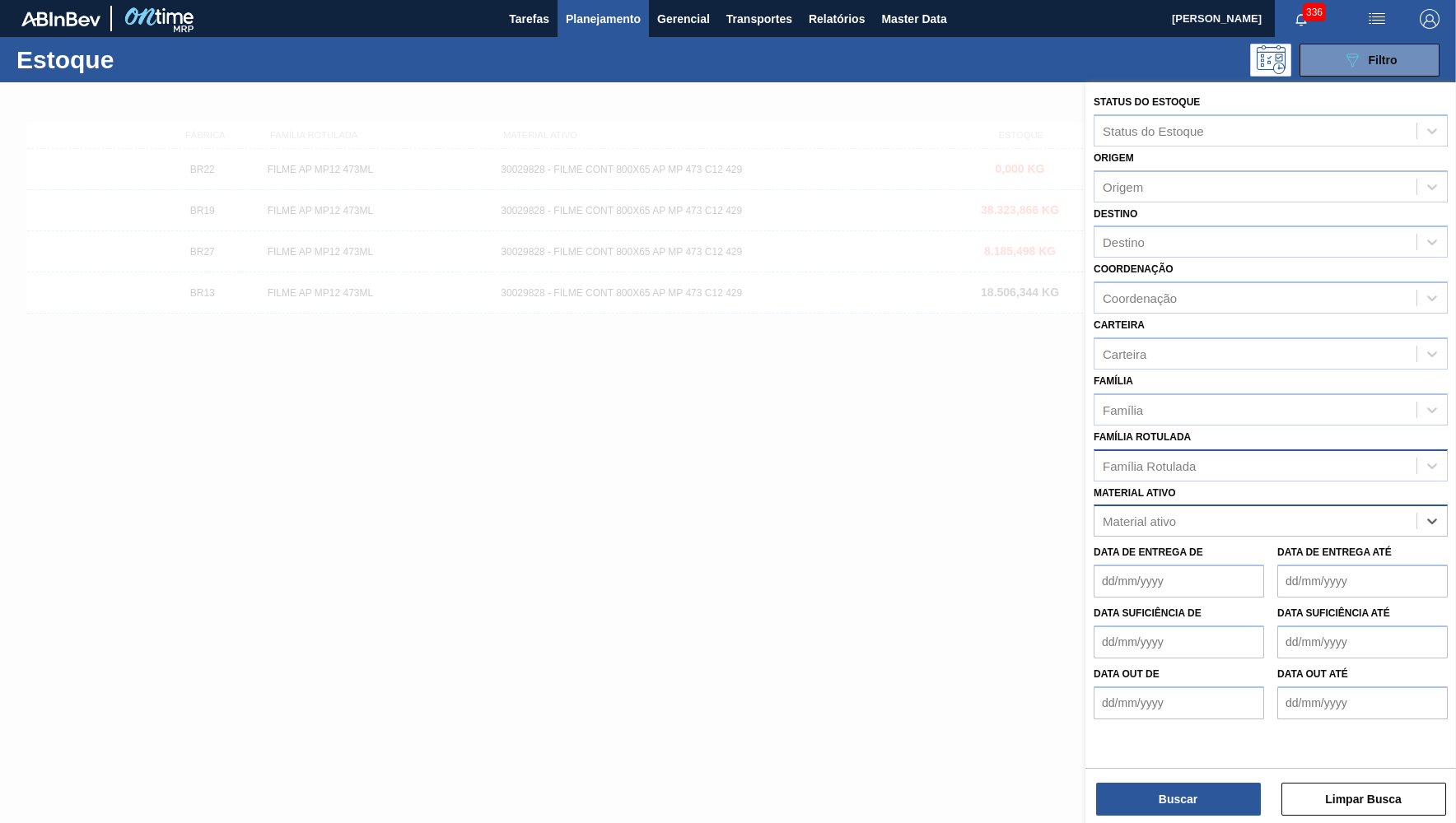
click at [1268, 457] on div "Família Rotulada" at bounding box center [1256, 466] width 322 height 24
click at [1121, 458] on Rotulada "QRCOODE" at bounding box center [1136, 465] width 66 height 14
type Rotulada "QR COODE"
click at [1173, 457] on div "QR COODE" at bounding box center [1256, 466] width 322 height 24
type Rotulada "QR"
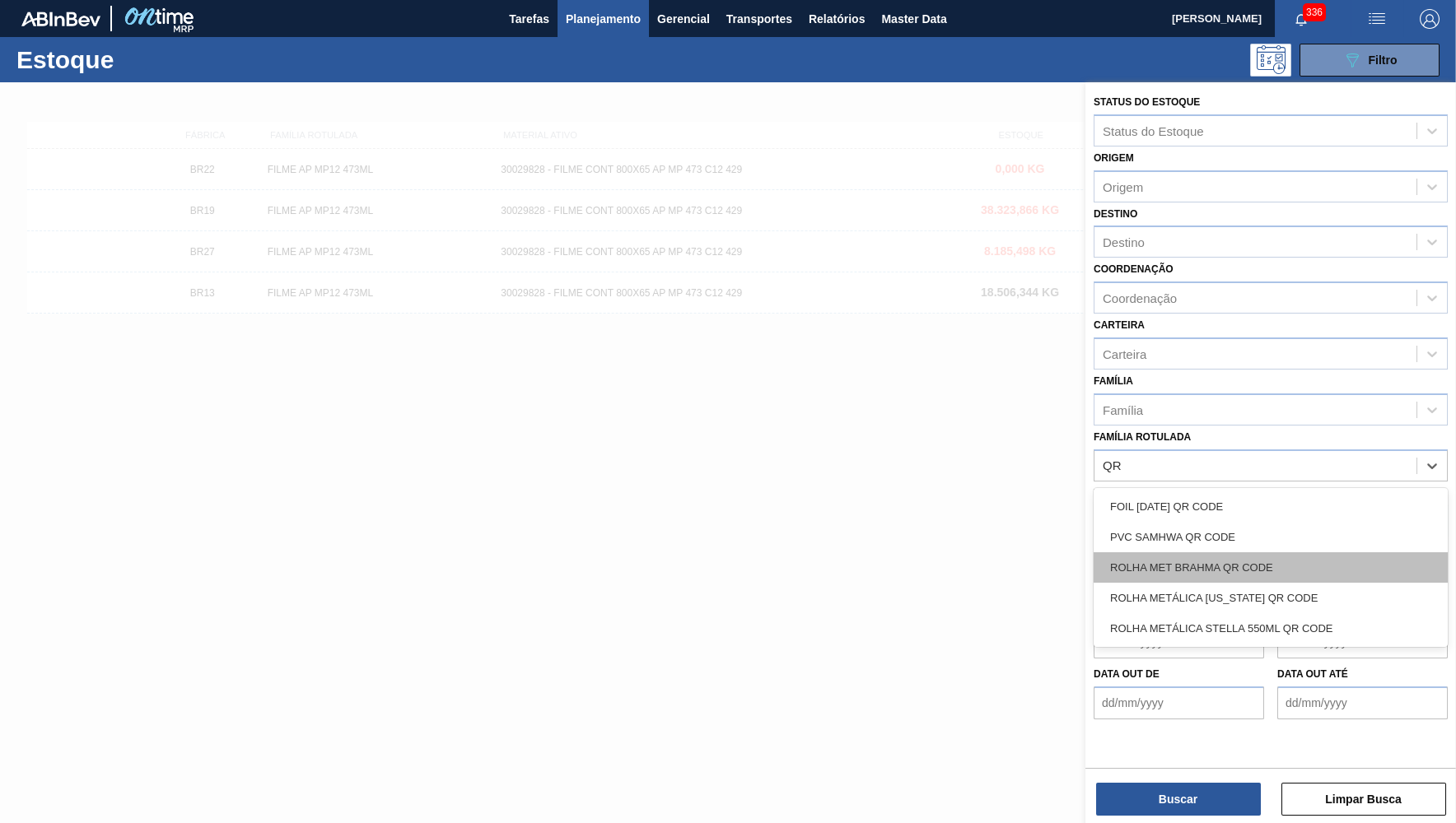
click at [1380, 554] on div "ROLHA MET BRAHMA QR CODE" at bounding box center [1271, 567] width 354 height 31
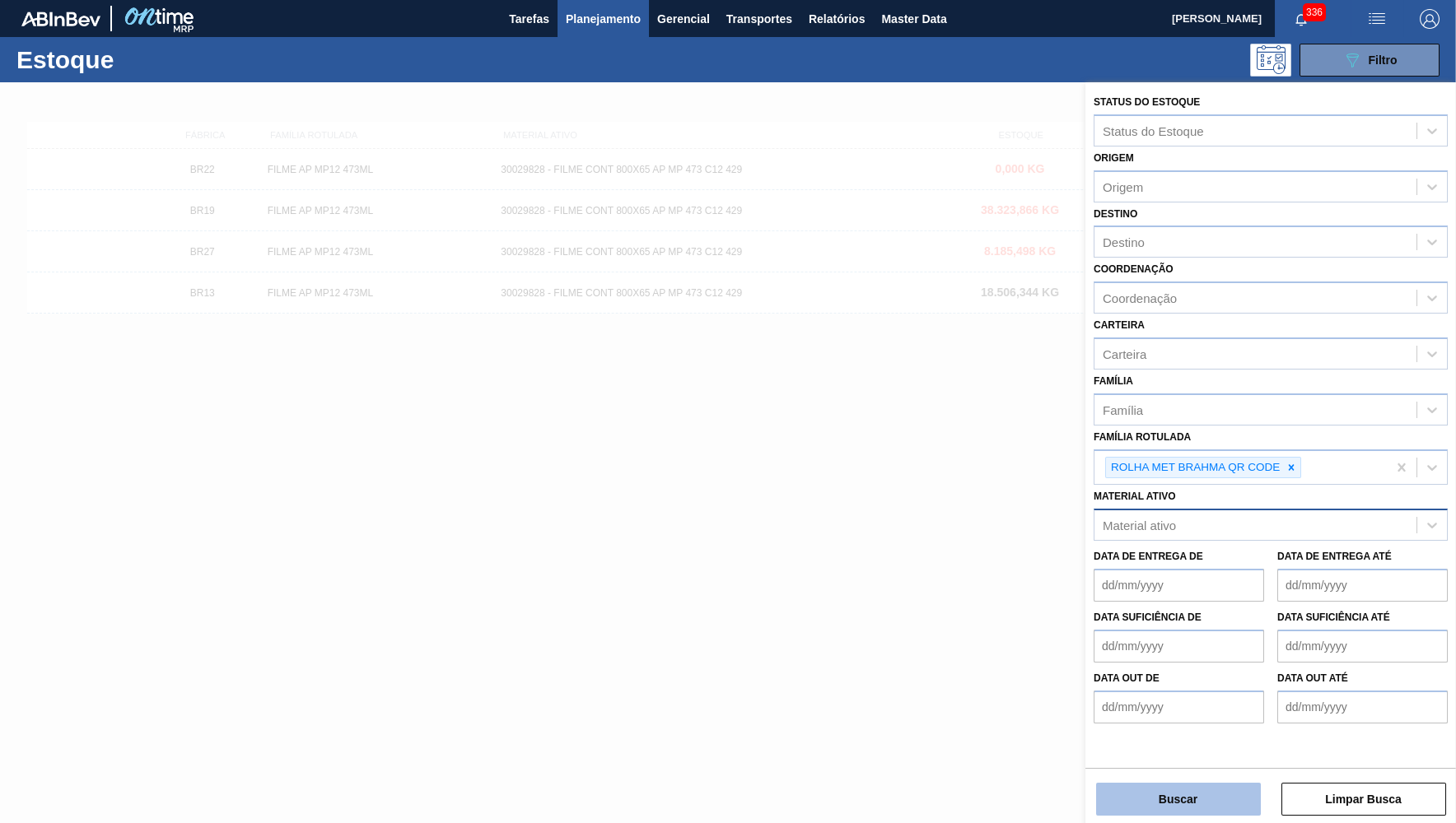
click at [1206, 798] on button "Buscar" at bounding box center [1179, 800] width 165 height 33
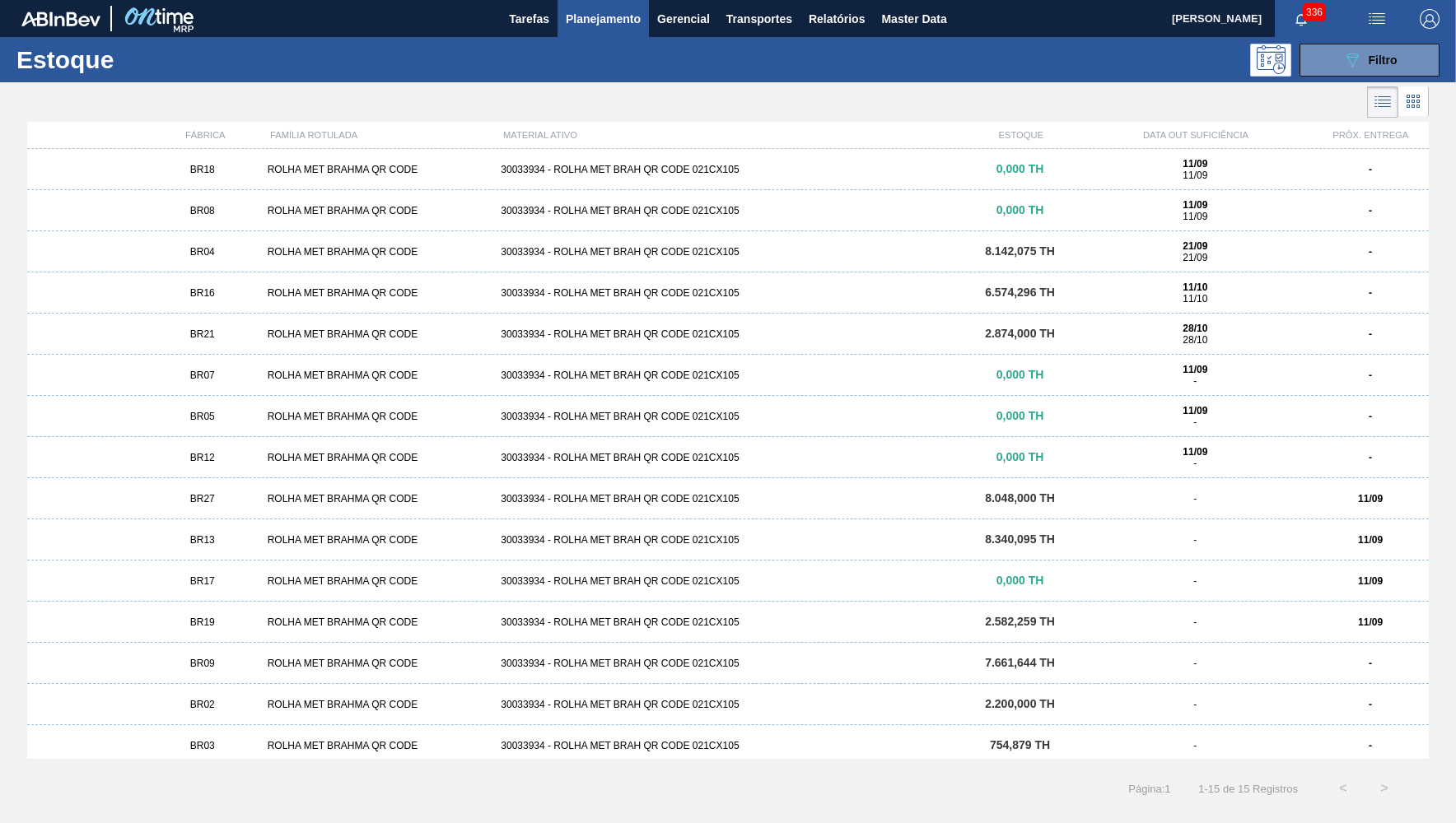
click at [216, 305] on div "BR16 ROLHA MET BRAHMA QR CODE 30033934 - ROLHA MET BRAH QR CODE 021CX105 6.574,…" at bounding box center [728, 293] width 1402 height 41
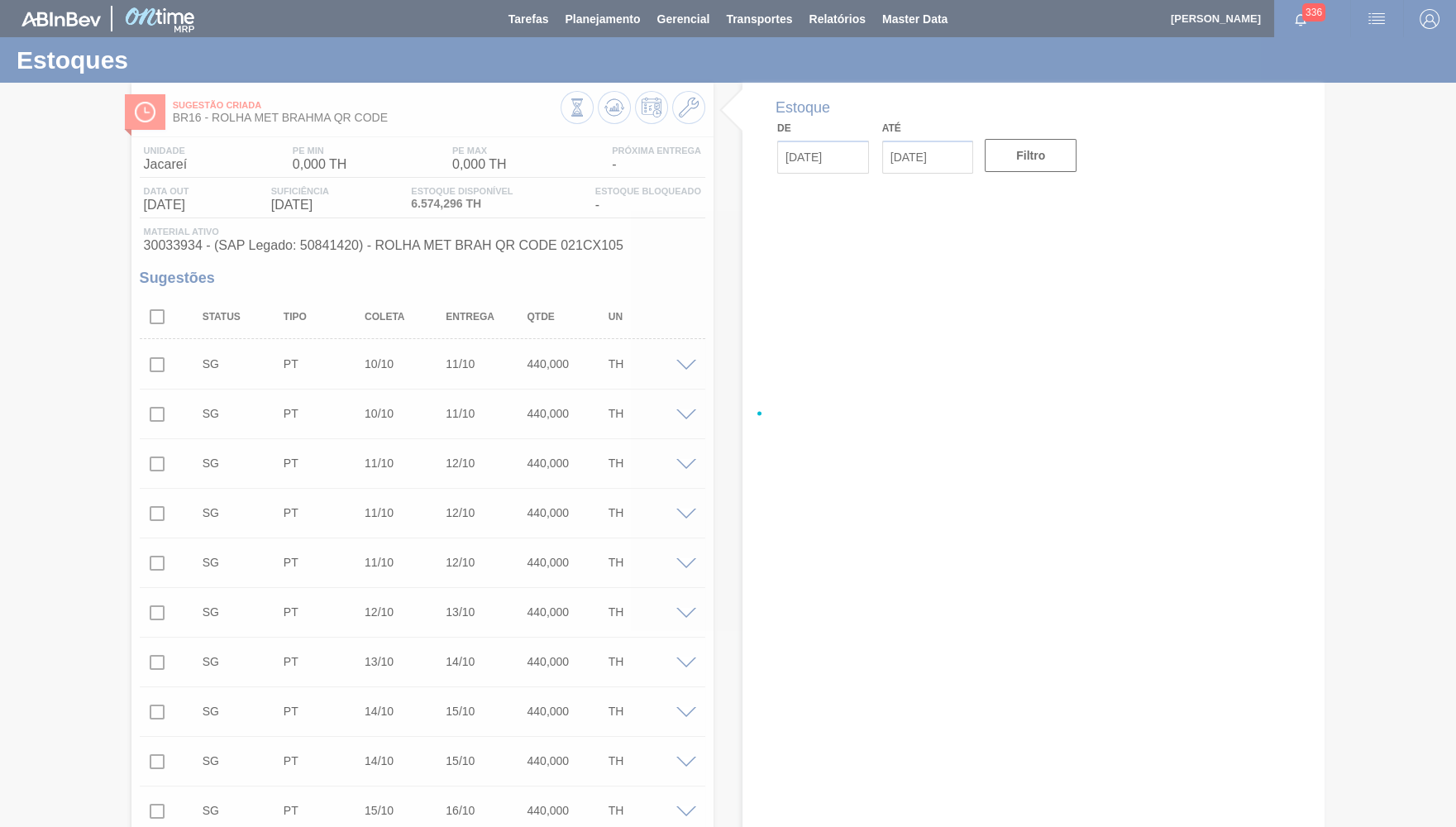
type input "[DATE]"
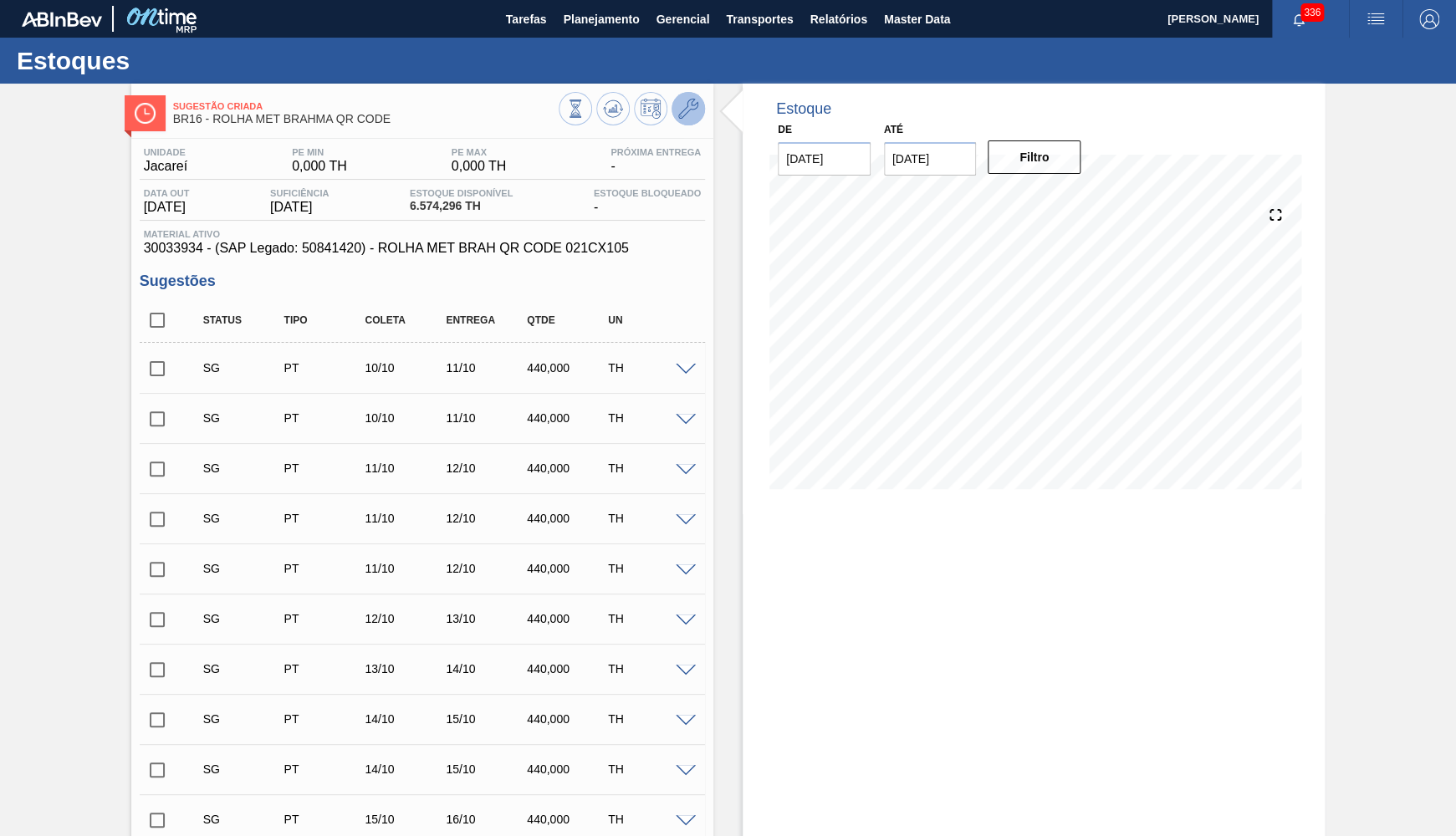
click at [681, 111] on icon at bounding box center [688, 108] width 20 height 20
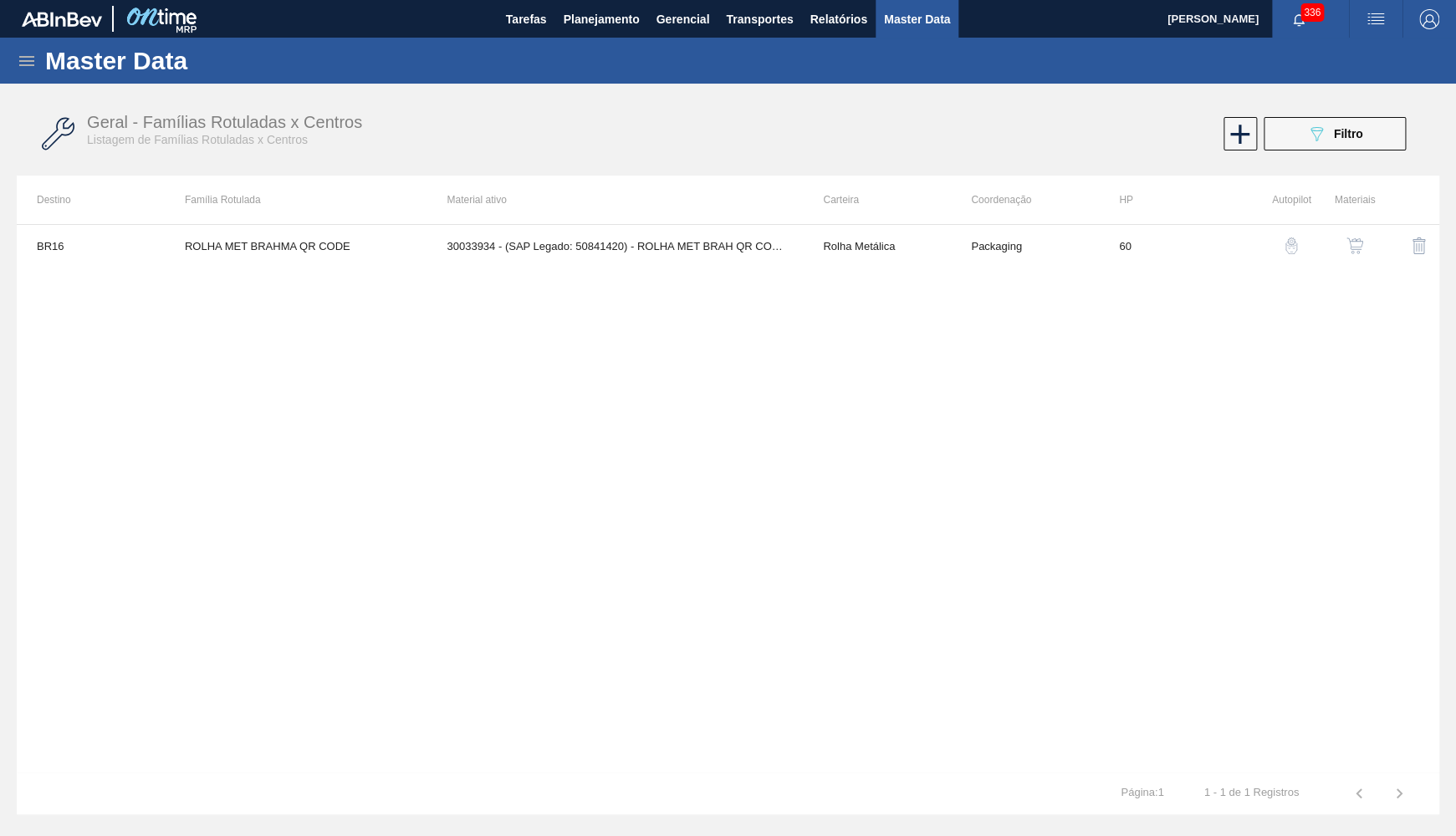
click at [1364, 245] on img "button" at bounding box center [1355, 246] width 17 height 17
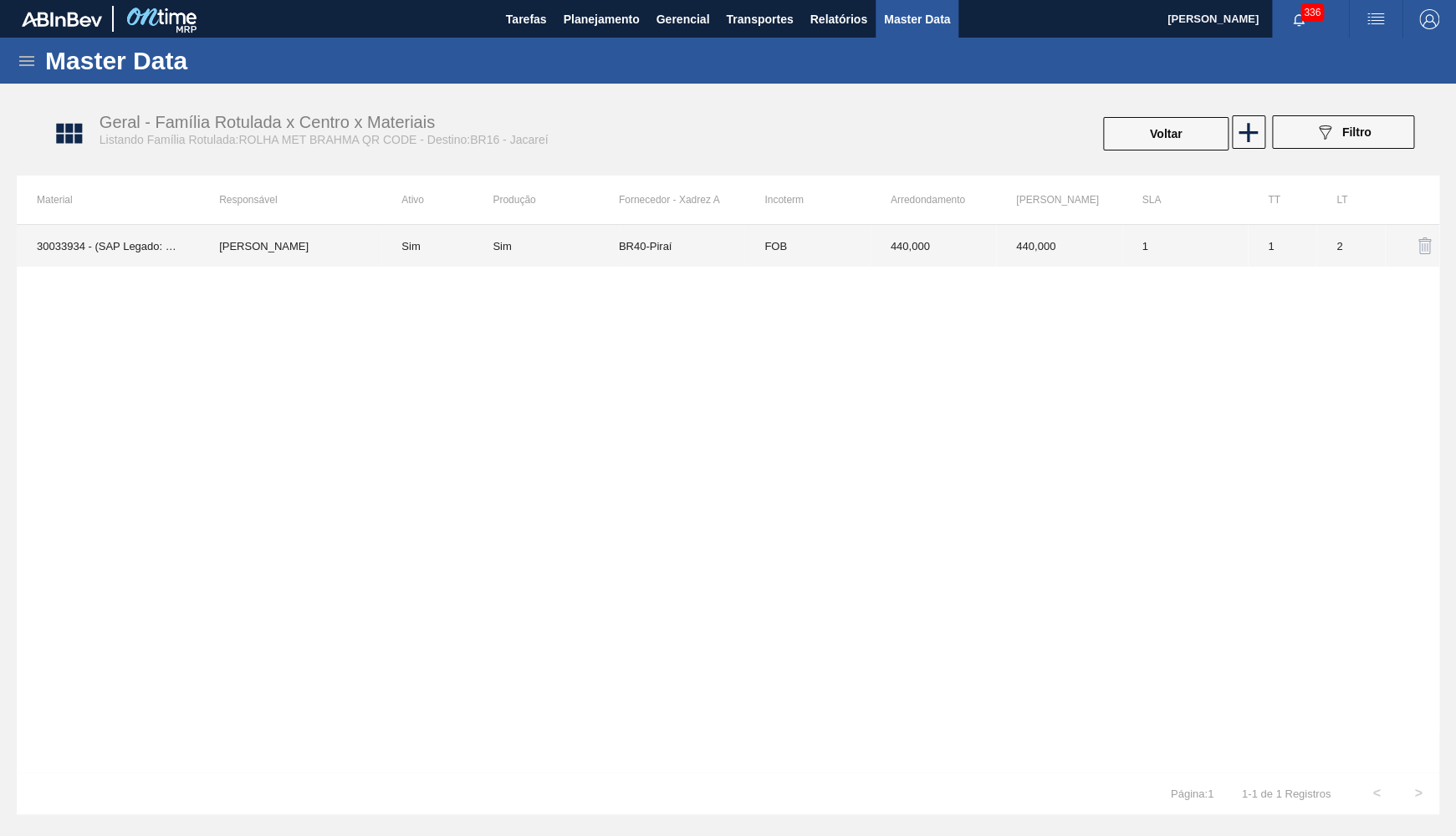
click at [913, 242] on td "440,000" at bounding box center [933, 245] width 125 height 41
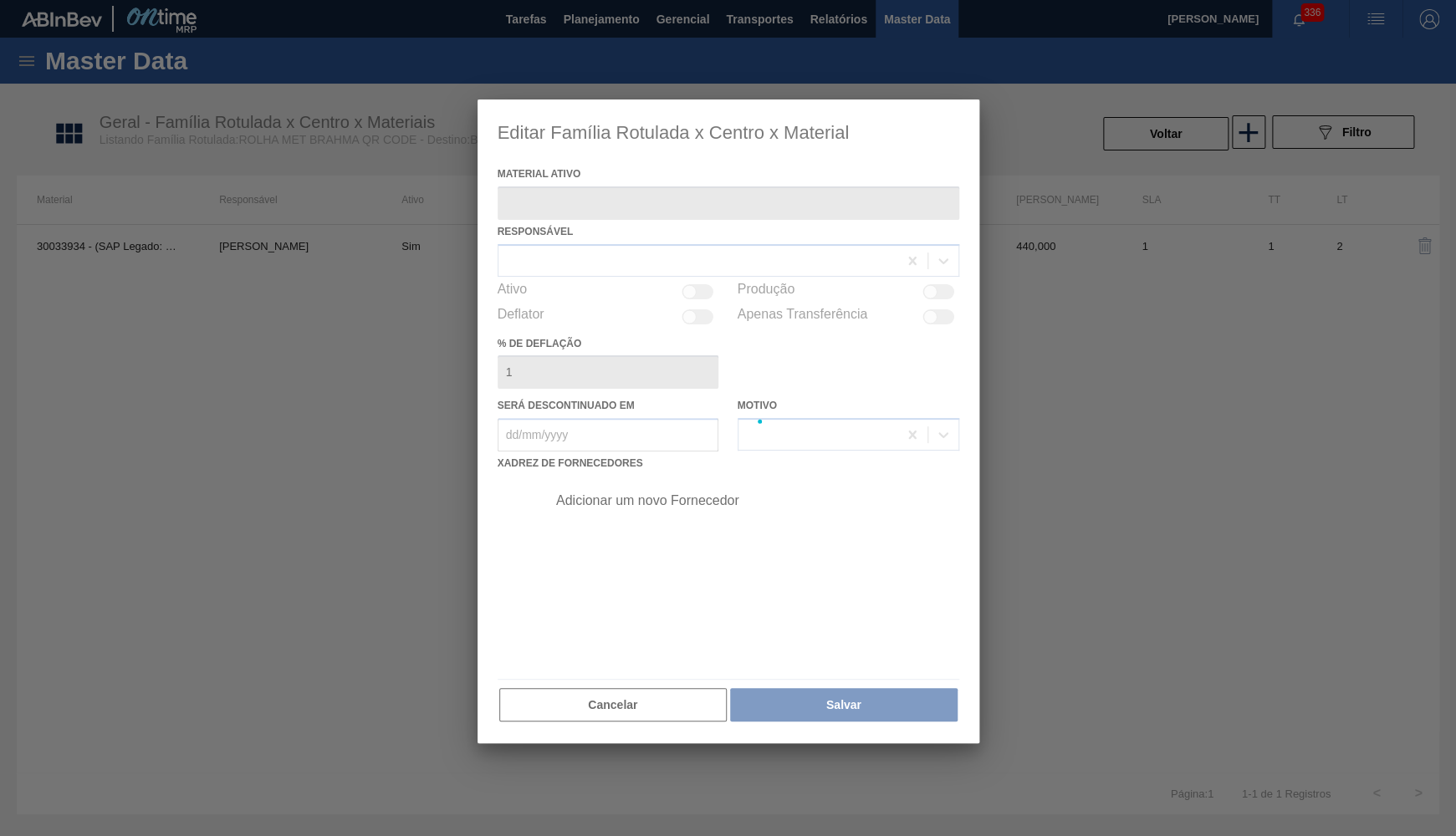
type ativo "30033934 - (SAP Legado: 50841420) - ROLHA MET BRAH QR CODE 021CX105"
checkbox input "true"
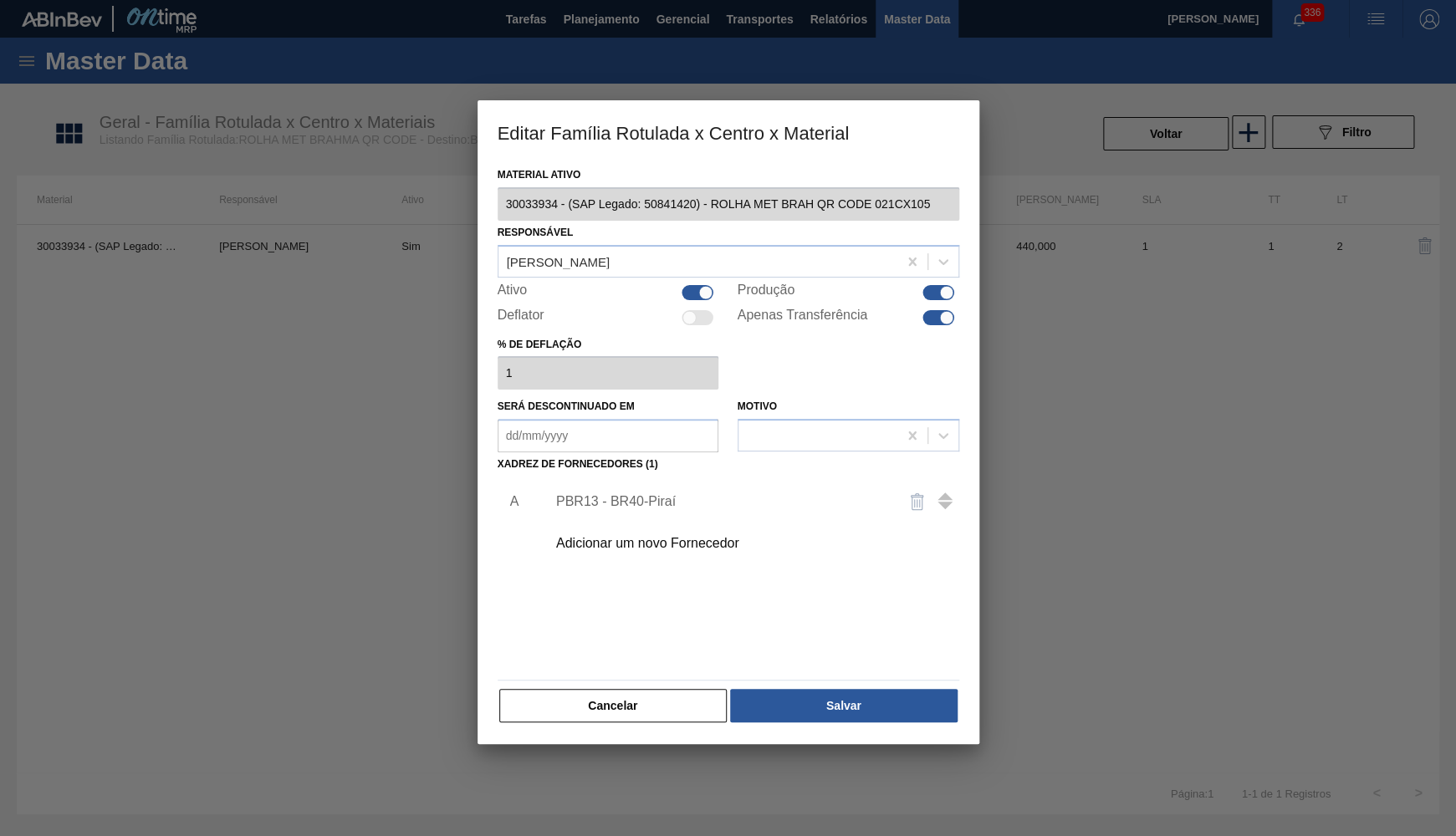
click at [637, 551] on div "Adicionar um novo Fornecedor" at bounding box center [748, 544] width 422 height 41
click at [643, 545] on div "Adicionar um novo Fornecedor" at bounding box center [748, 544] width 422 height 41
click at [661, 523] on div "Adicionar um novo Fornecedor" at bounding box center [748, 544] width 422 height 41
click at [670, 536] on div "Adicionar um novo Fornecedor" at bounding box center [720, 544] width 328 height 15
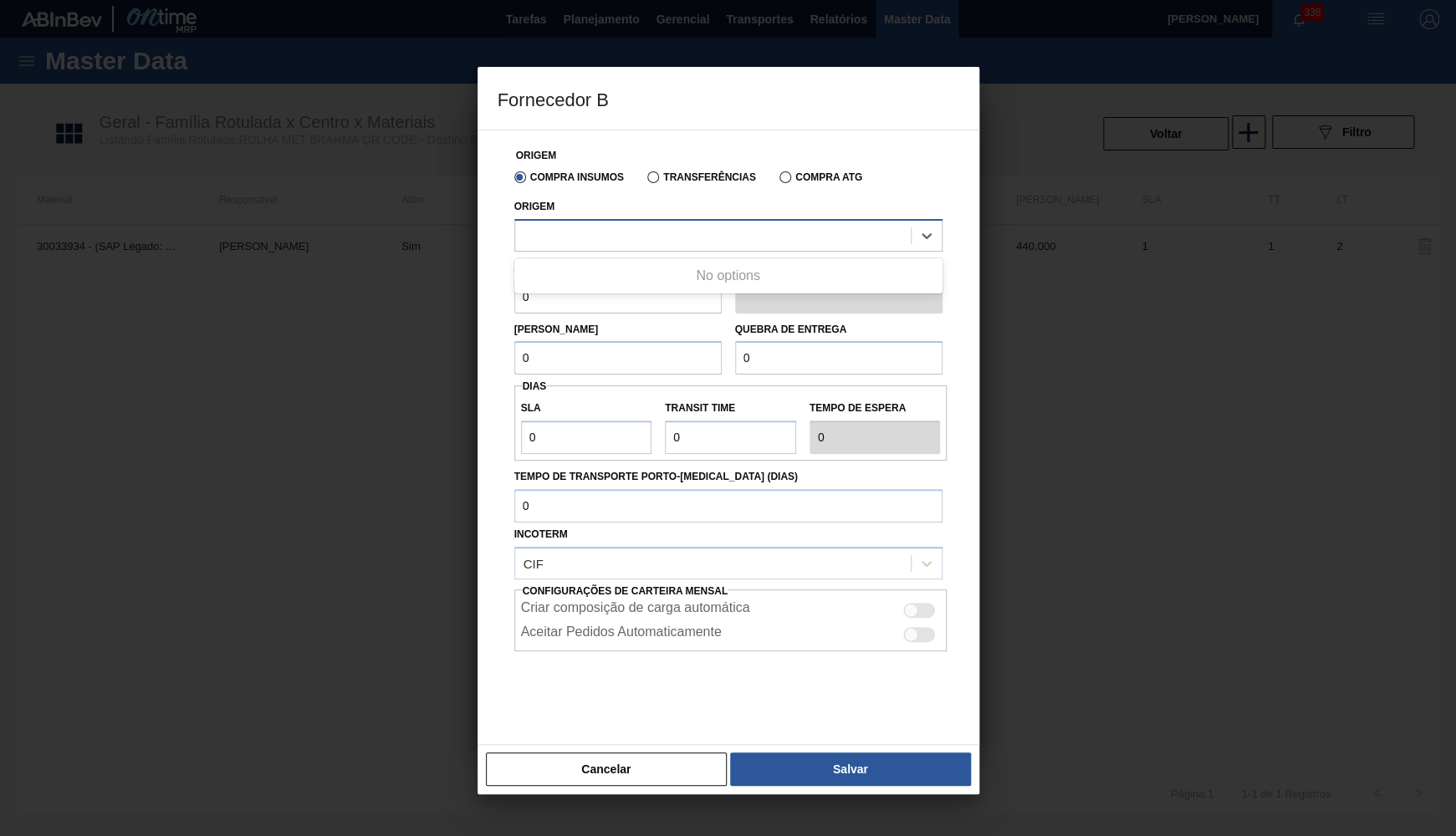
click at [645, 246] on div at bounding box center [728, 235] width 428 height 33
click at [642, 236] on div at bounding box center [713, 235] width 396 height 24
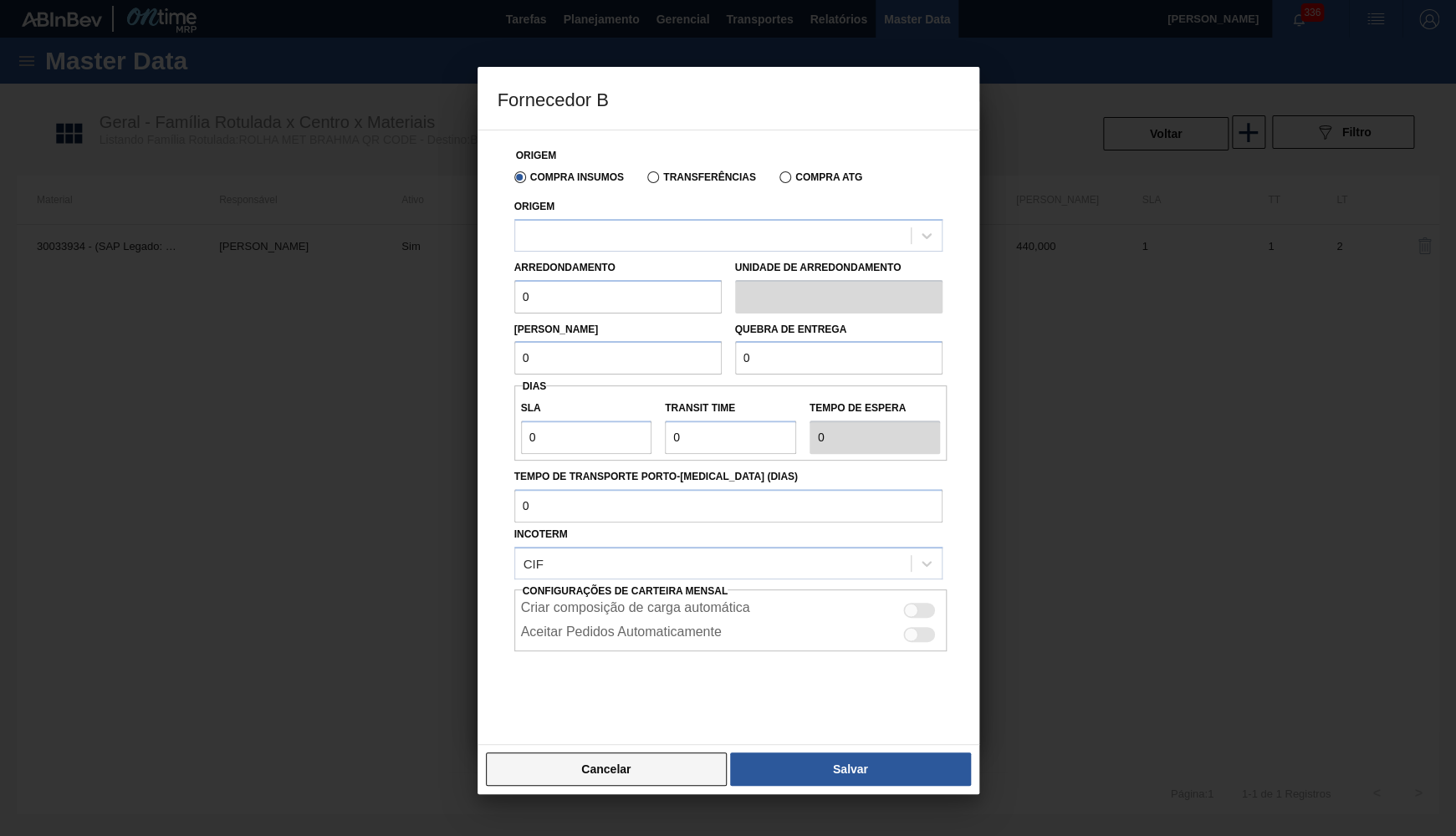
click at [640, 758] on button "Cancelar" at bounding box center [607, 769] width 242 height 34
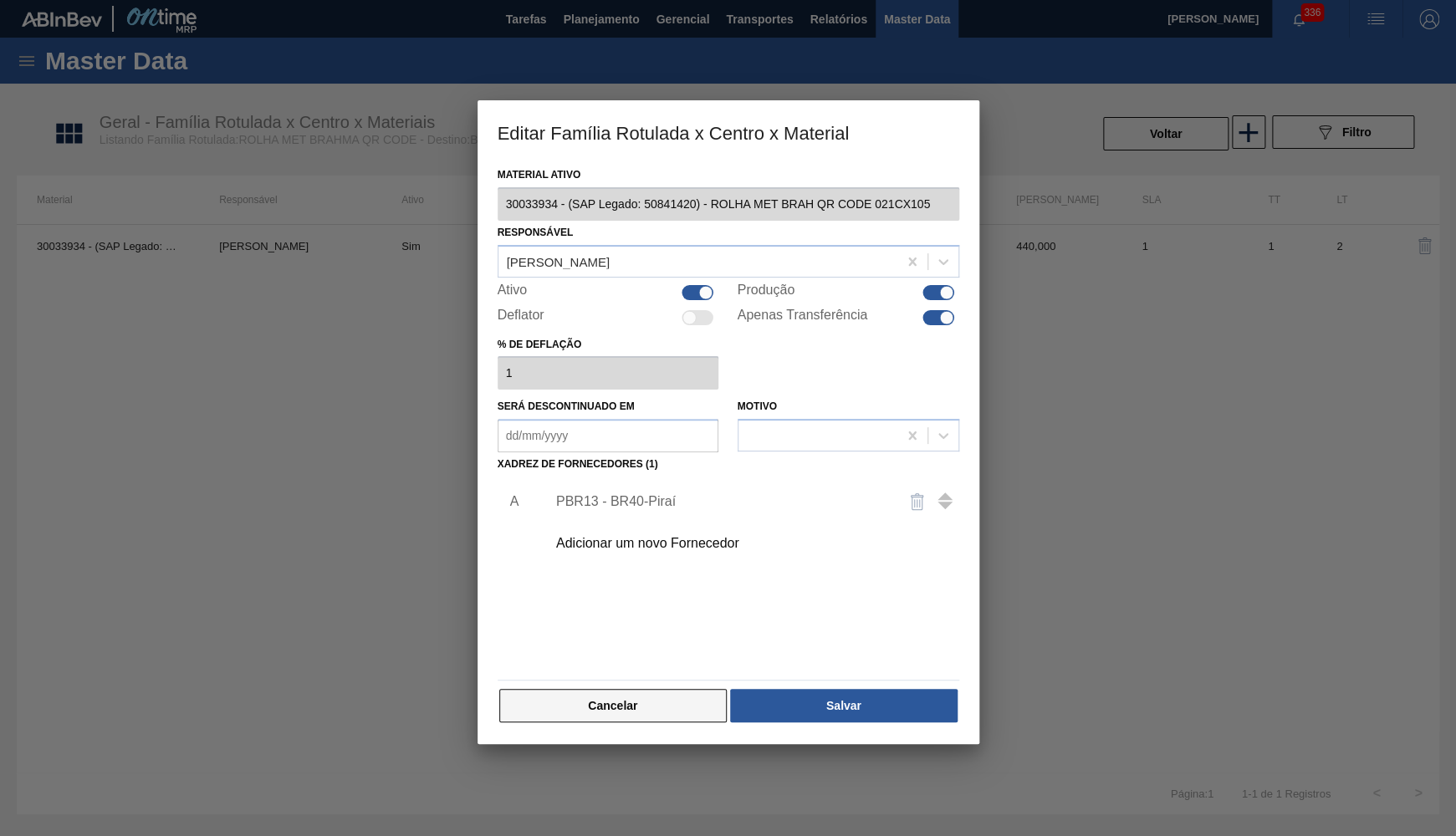
click at [677, 689] on button "Cancelar" at bounding box center [613, 706] width 229 height 34
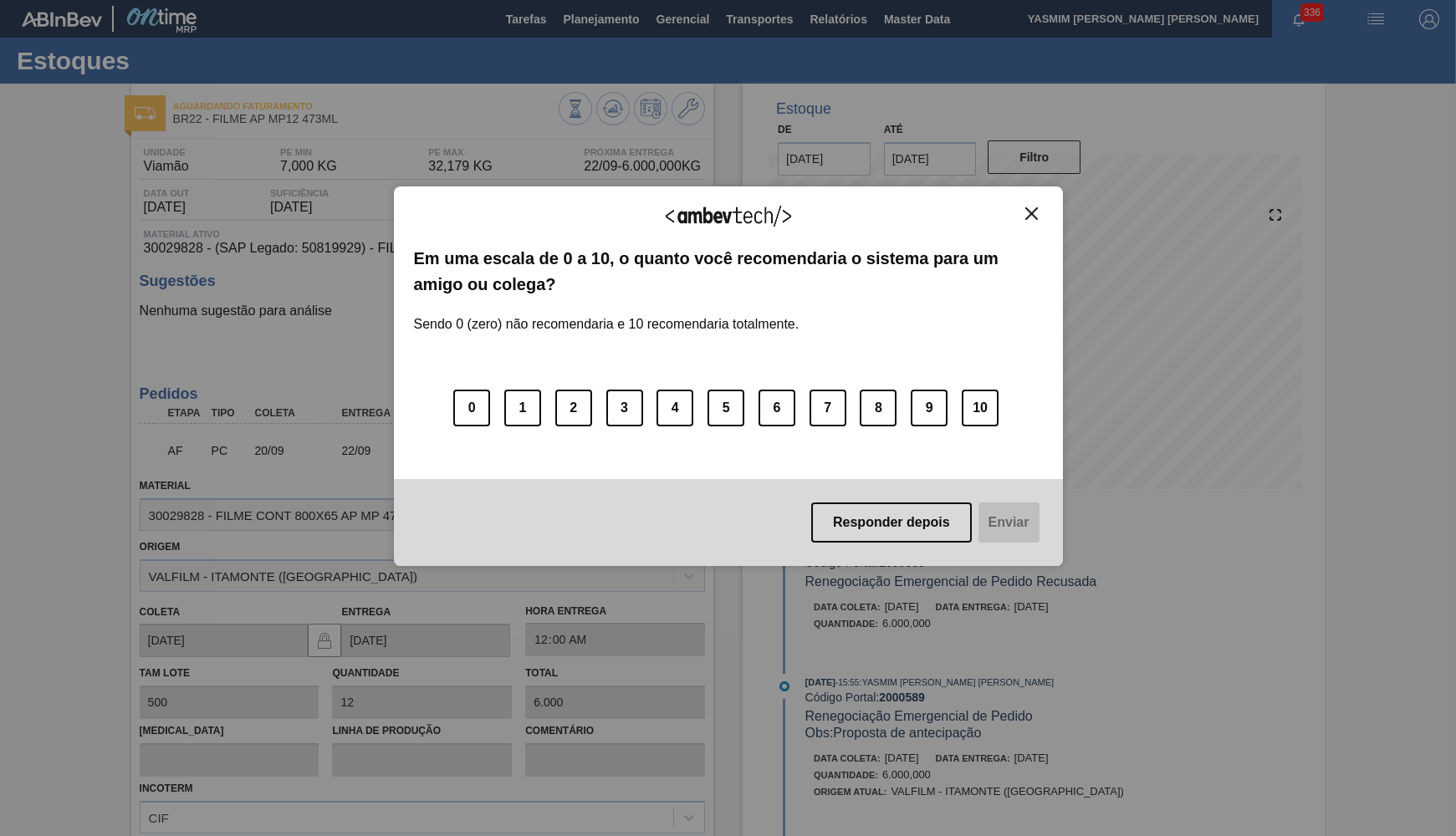
click at [908, 518] on button "Responder depois" at bounding box center [892, 523] width 161 height 40
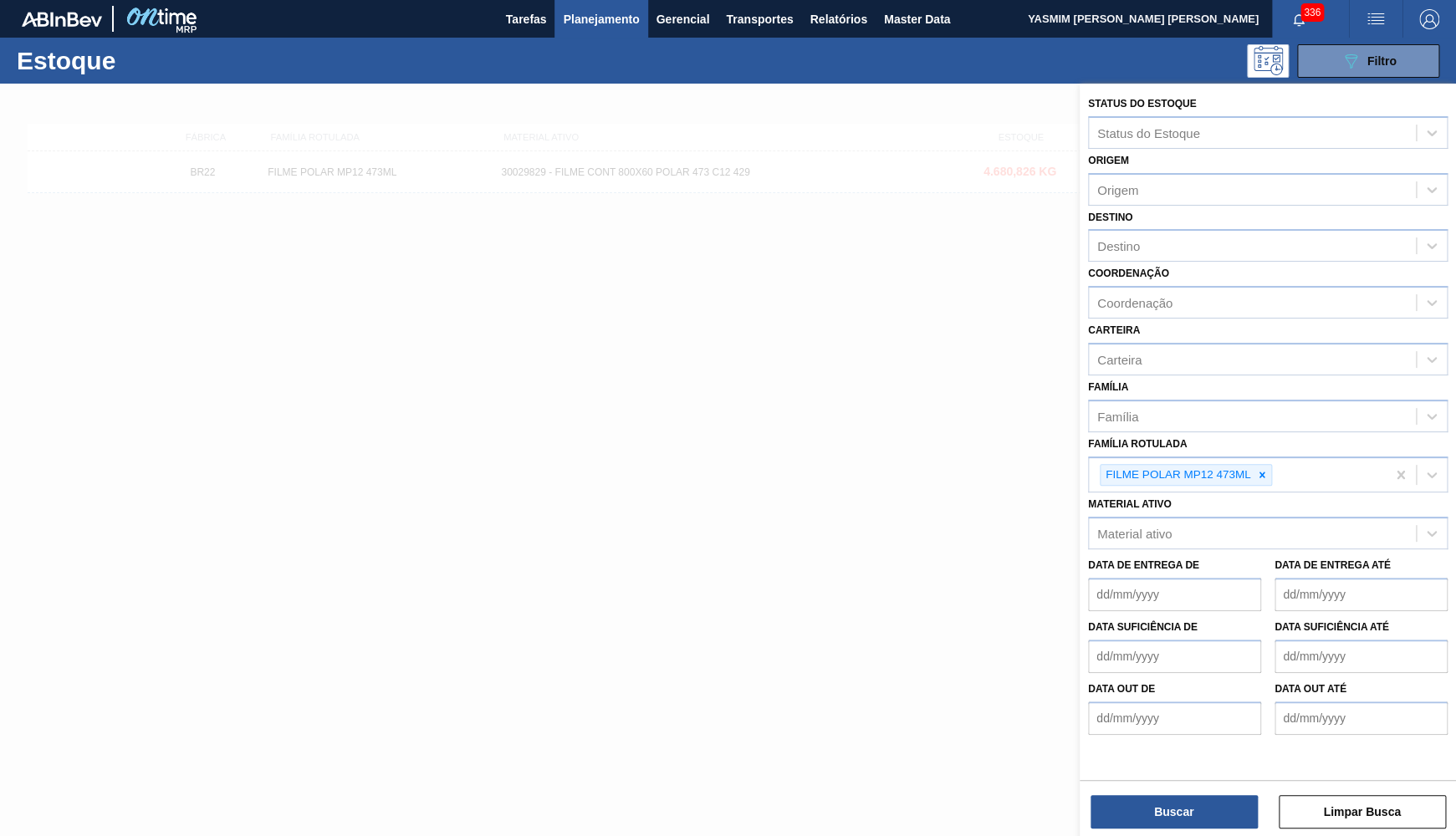
click at [880, 462] on div at bounding box center [728, 501] width 1456 height 836
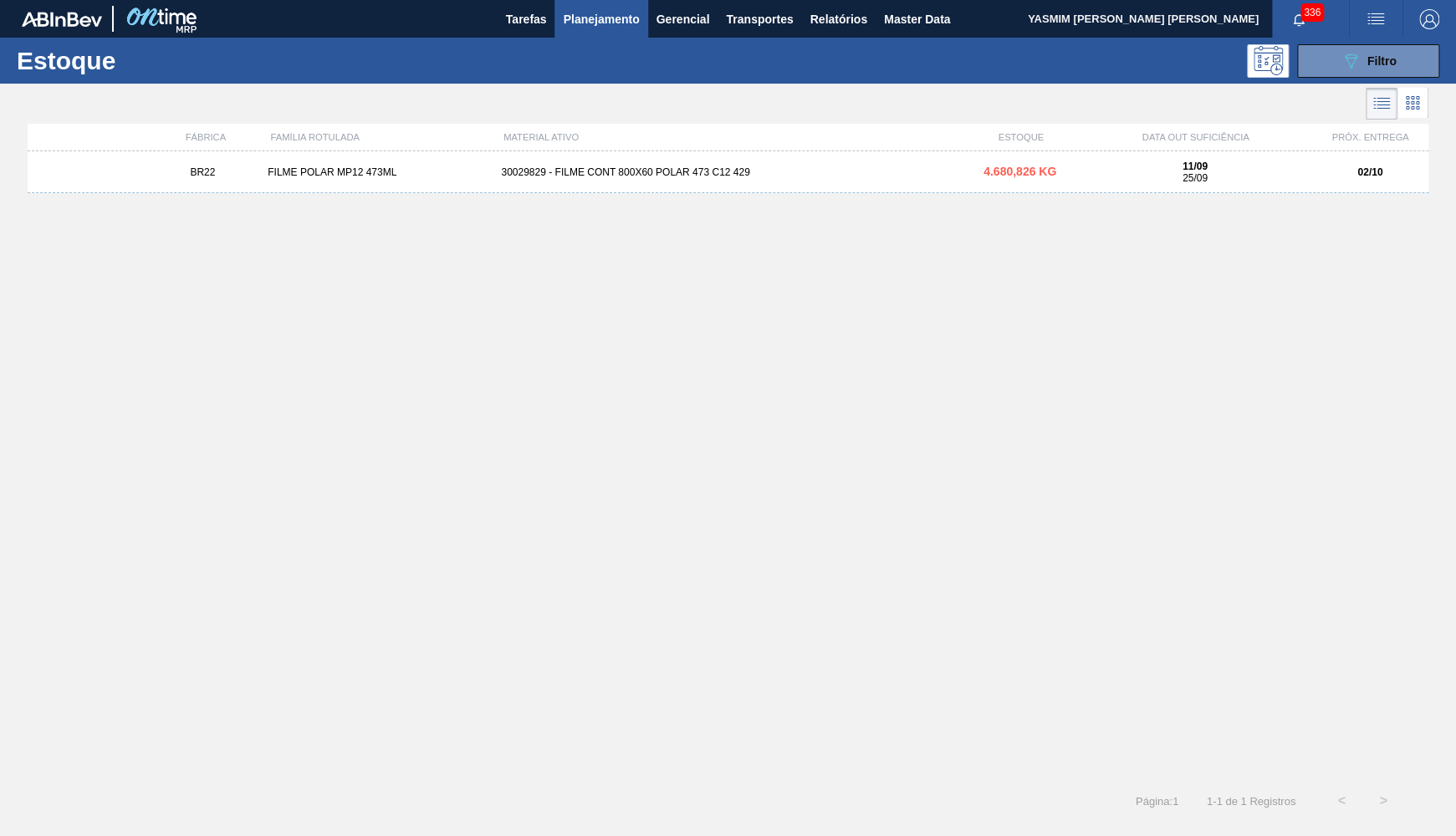
click at [808, 176] on div "30029829 - FILME CONT 800X60 POLAR 473 C12 429" at bounding box center [728, 172] width 467 height 11
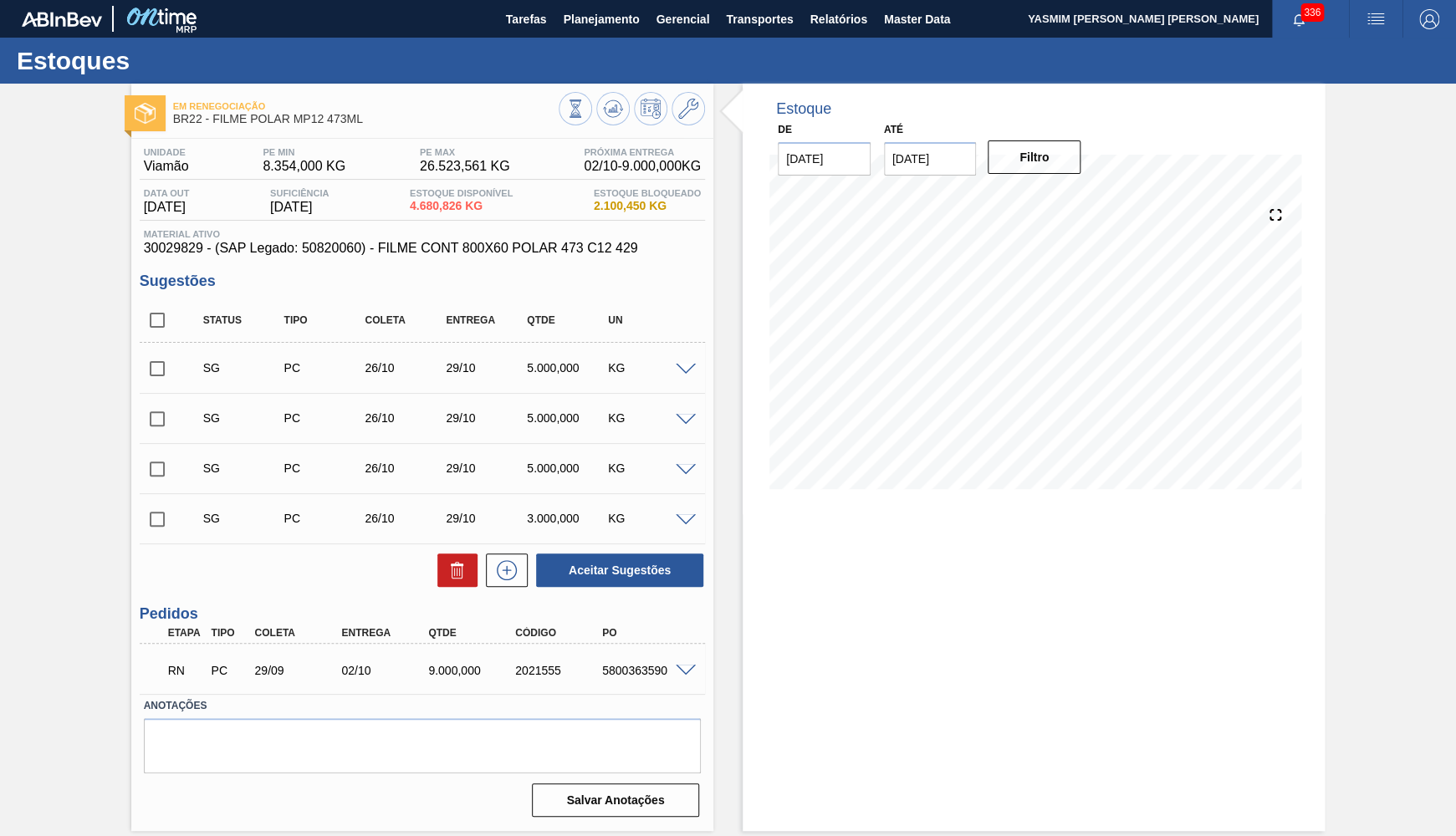
click at [293, 256] on span "30029829 - (SAP Legado: 50820060) - FILME CONT 800X60 POLAR 473 C12 429" at bounding box center [422, 248] width 557 height 15
